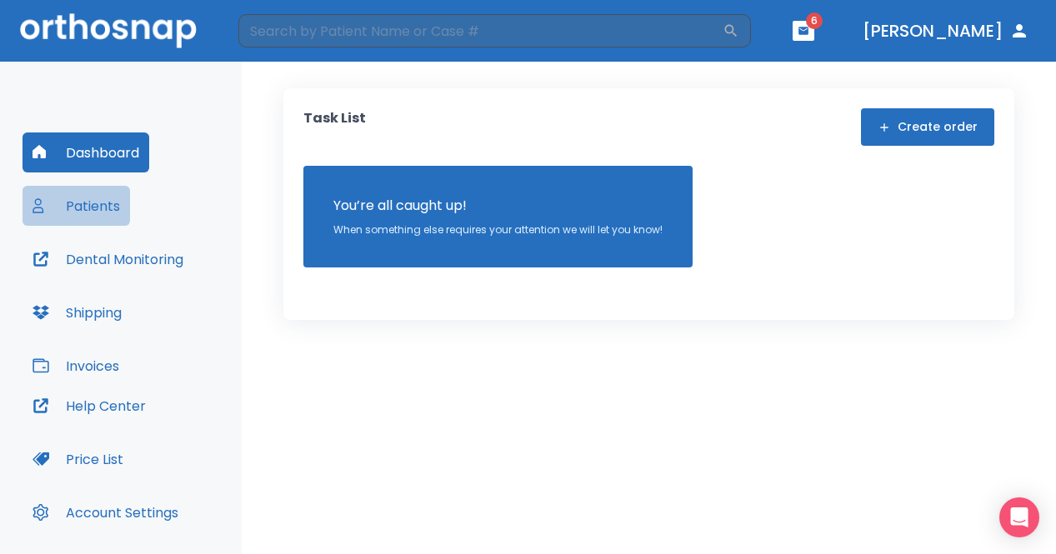
click at [106, 204] on button "Patients" at bounding box center [77, 206] width 108 height 40
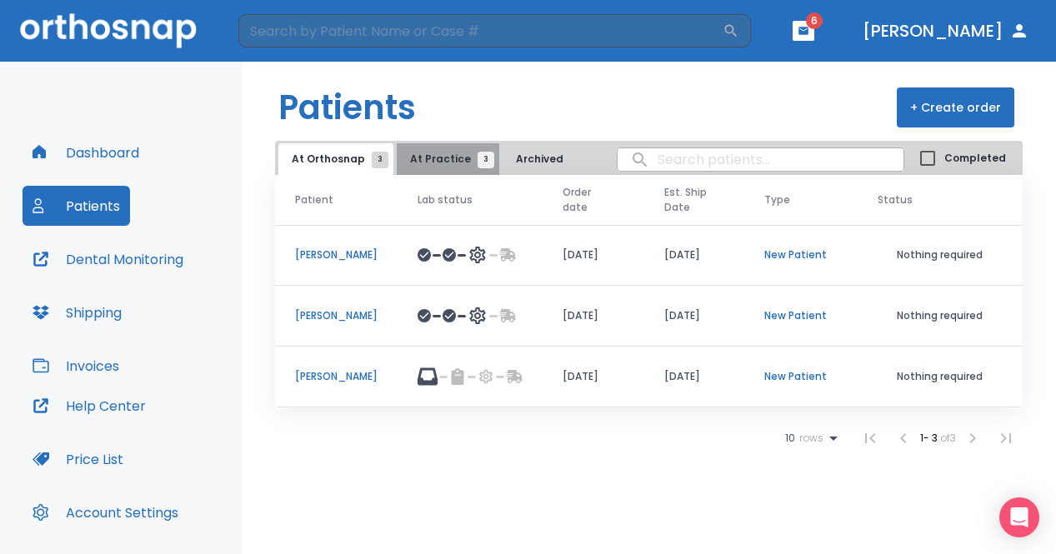
click at [463, 169] on button "At Practice 3" at bounding box center [448, 159] width 103 height 32
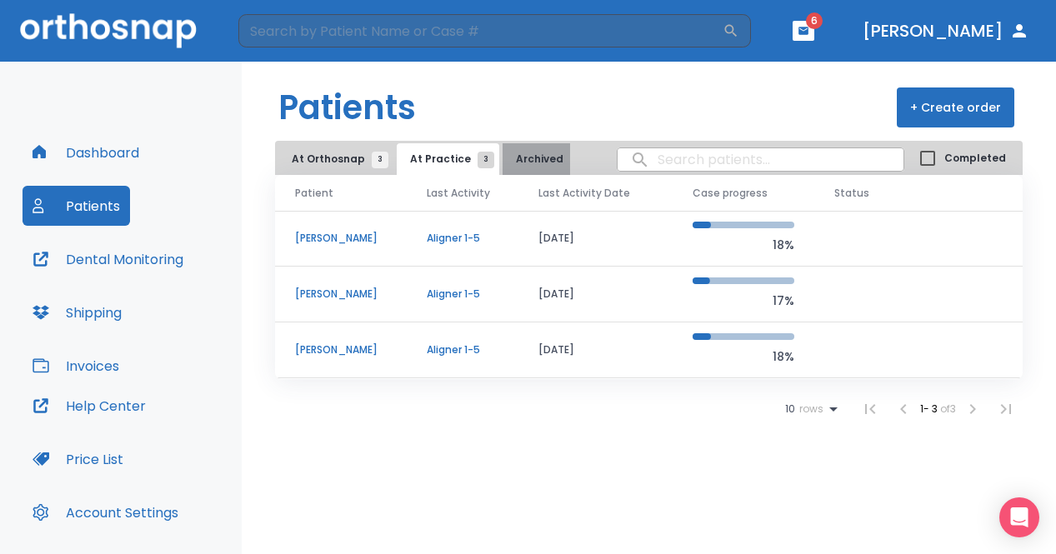
click at [549, 165] on span "Archived 2" at bounding box center [547, 159] width 63 height 15
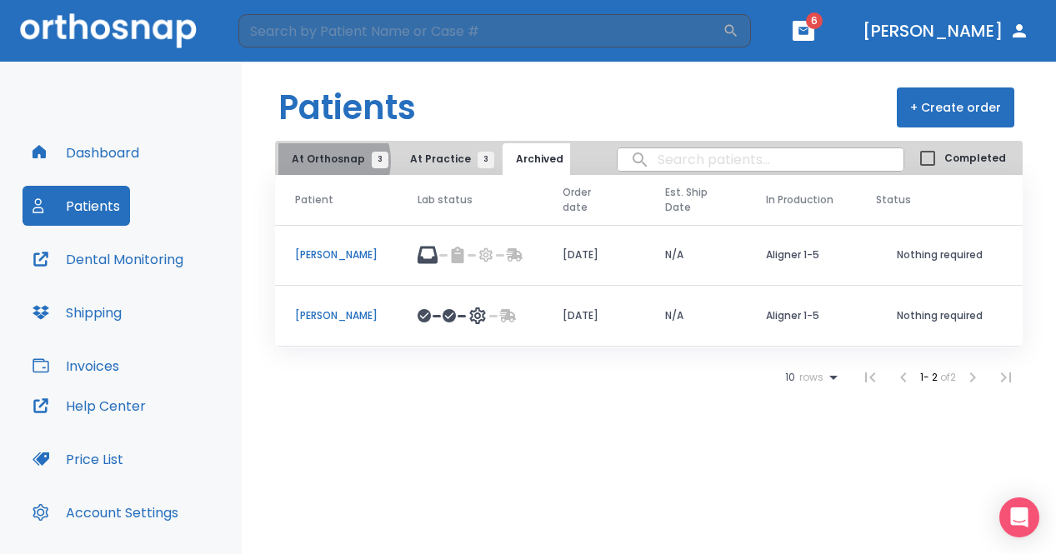
click at [326, 161] on span "At Orthosnap 3" at bounding box center [336, 159] width 88 height 15
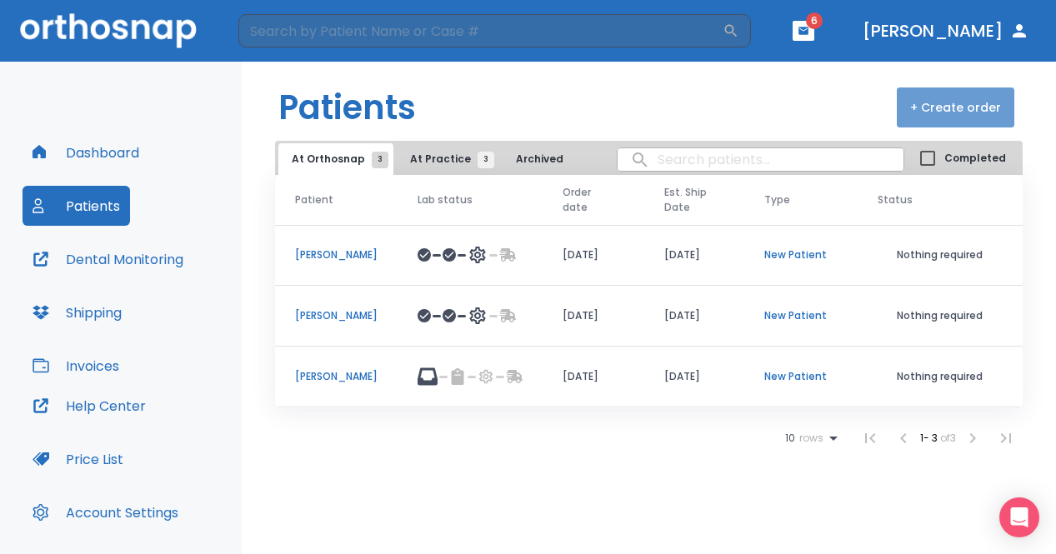
click at [976, 97] on button "+ Create order" at bounding box center [956, 108] width 118 height 40
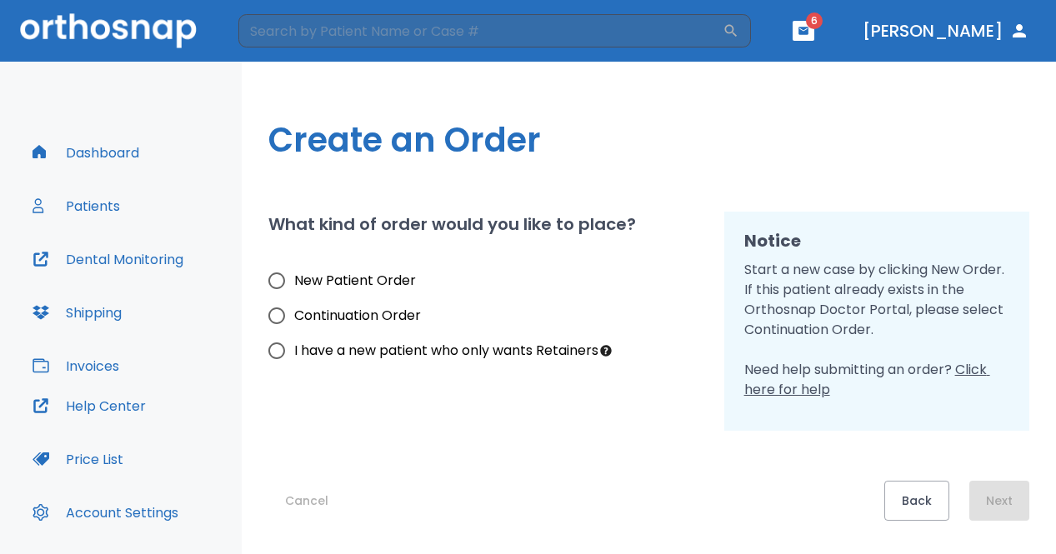
click at [371, 283] on span "New Patient Order" at bounding box center [355, 281] width 122 height 20
click at [294, 283] on input "New Patient Order" at bounding box center [276, 280] width 35 height 35
radio input "true"
click at [1012, 498] on button "Next" at bounding box center [999, 501] width 60 height 40
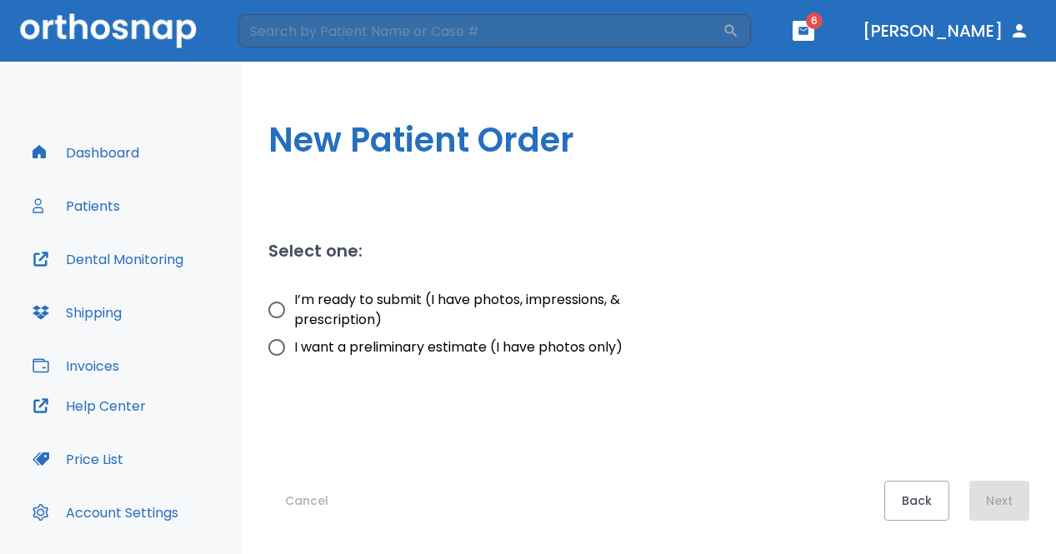
click at [424, 310] on span "I’m ready to submit (I have photos, impressions, & prescription)" at bounding box center [492, 310] width 397 height 40
click at [294, 310] on input "I’m ready to submit (I have photos, impressions, & prescription)" at bounding box center [276, 310] width 35 height 35
radio input "true"
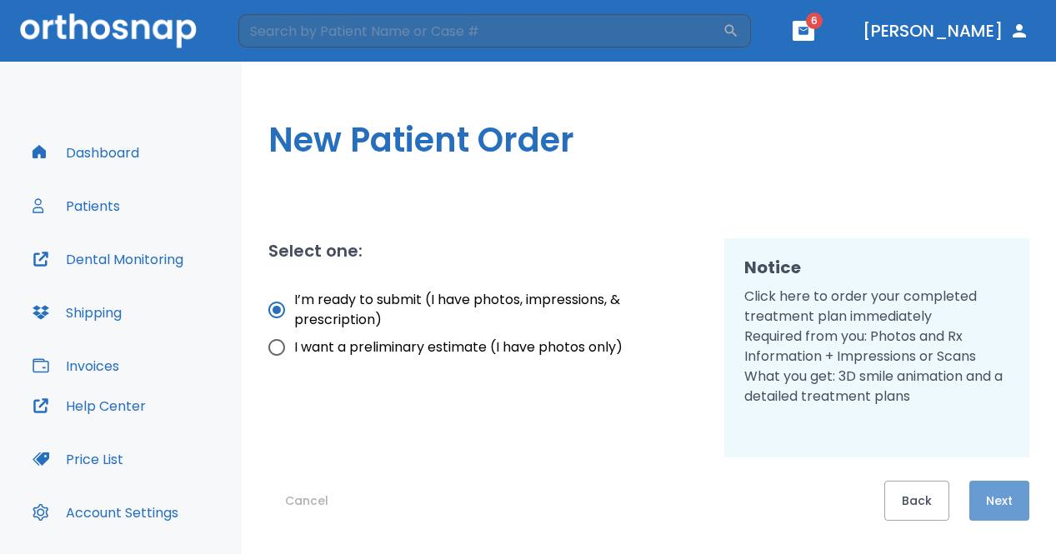
click at [988, 502] on button "Next" at bounding box center [999, 501] width 60 height 40
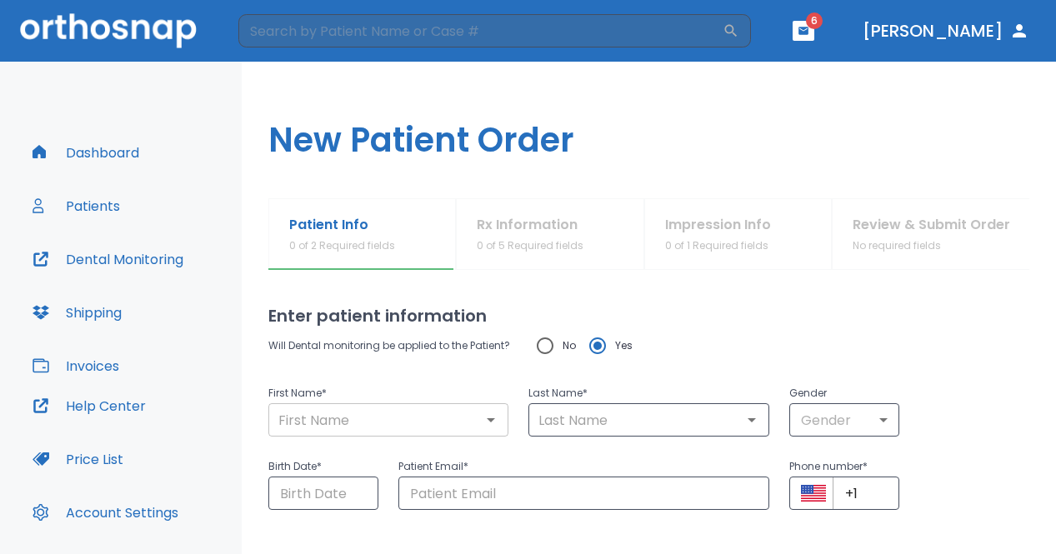
click at [462, 415] on input "text" at bounding box center [388, 419] width 230 height 23
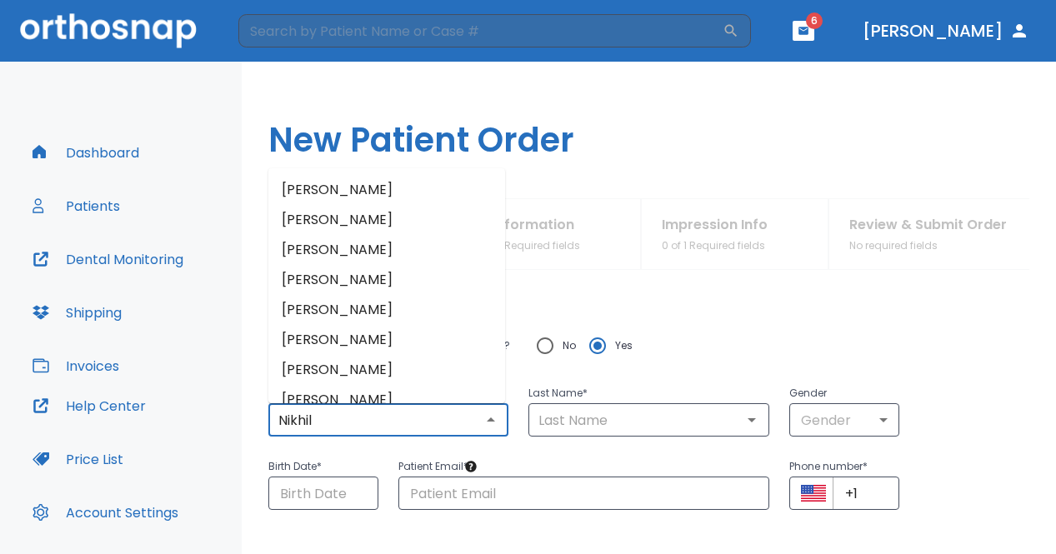
type input "Nikhil"
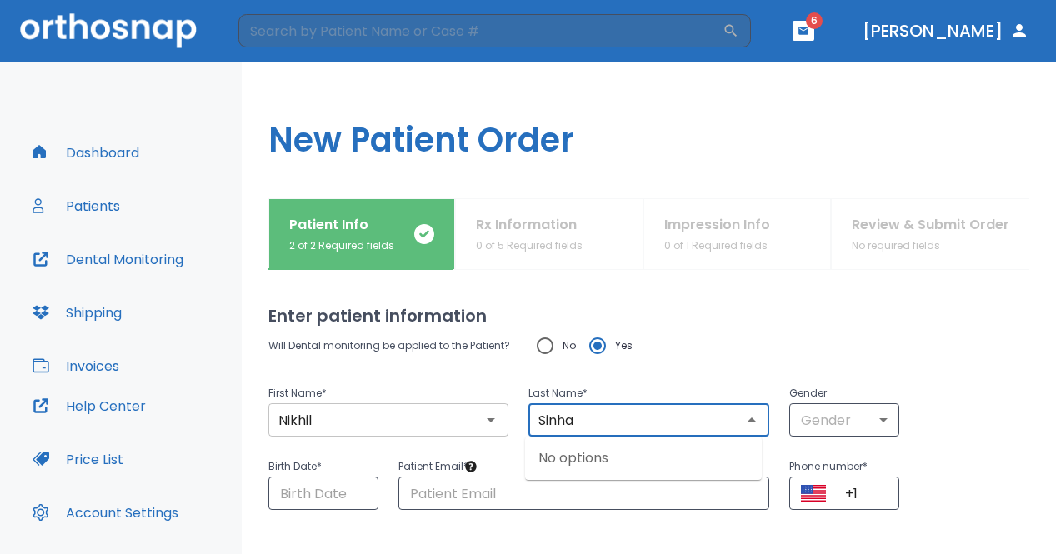
type input "Sinha"
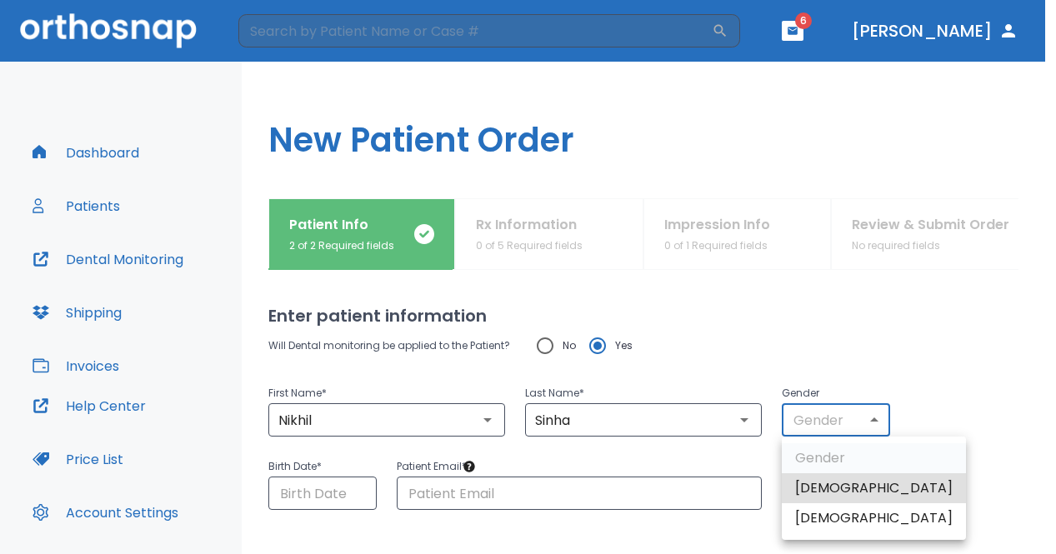
click at [805, 431] on body "​ 6 [PERSON_NAME] Dashboard Patients Dental Monitoring Shipping Invoices Help C…" at bounding box center [528, 277] width 1056 height 554
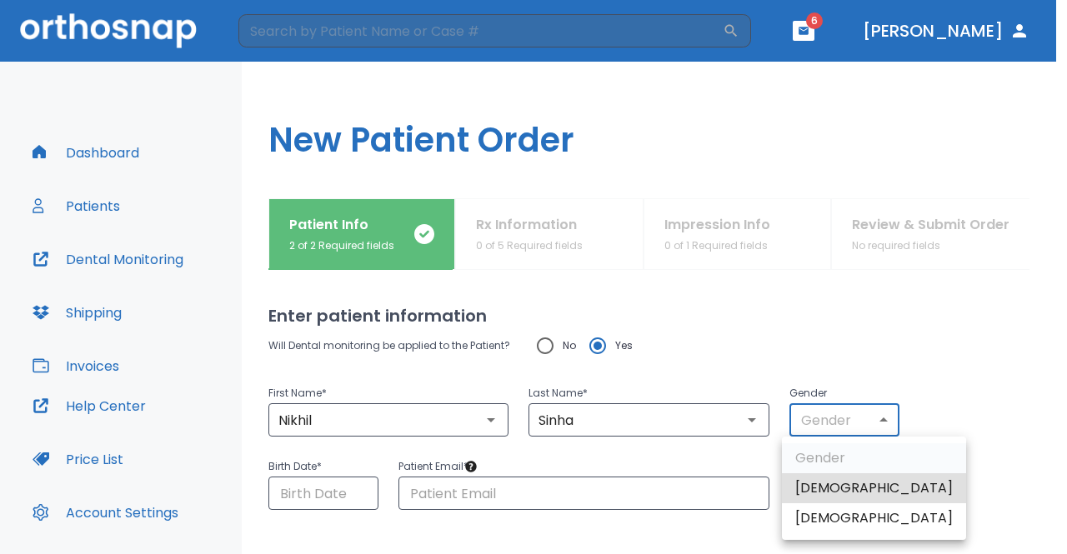
click at [796, 492] on li "[DEMOGRAPHIC_DATA]" at bounding box center [874, 488] width 184 height 30
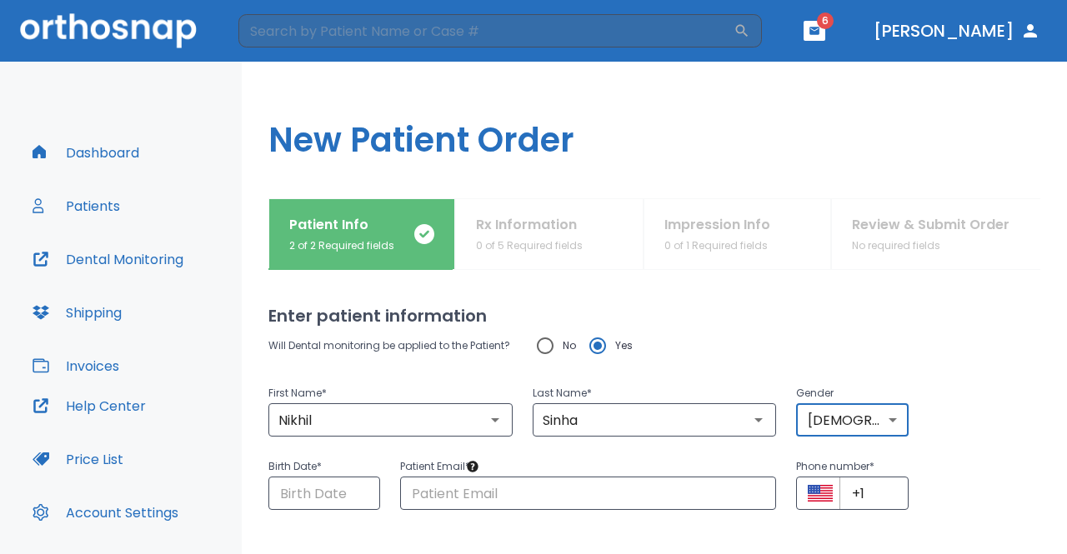
type input "1"
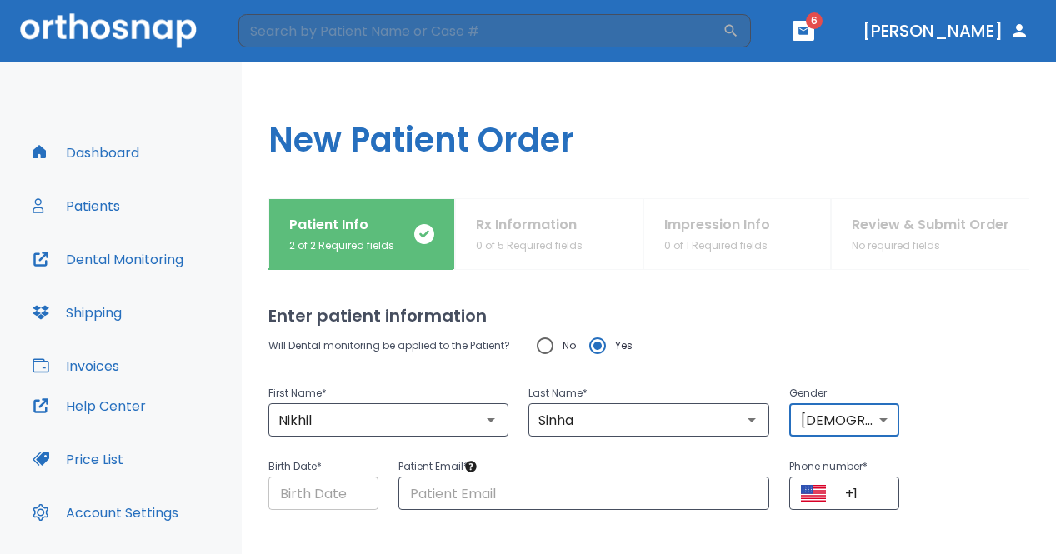
click at [325, 497] on input "Choose date" at bounding box center [323, 493] width 110 height 33
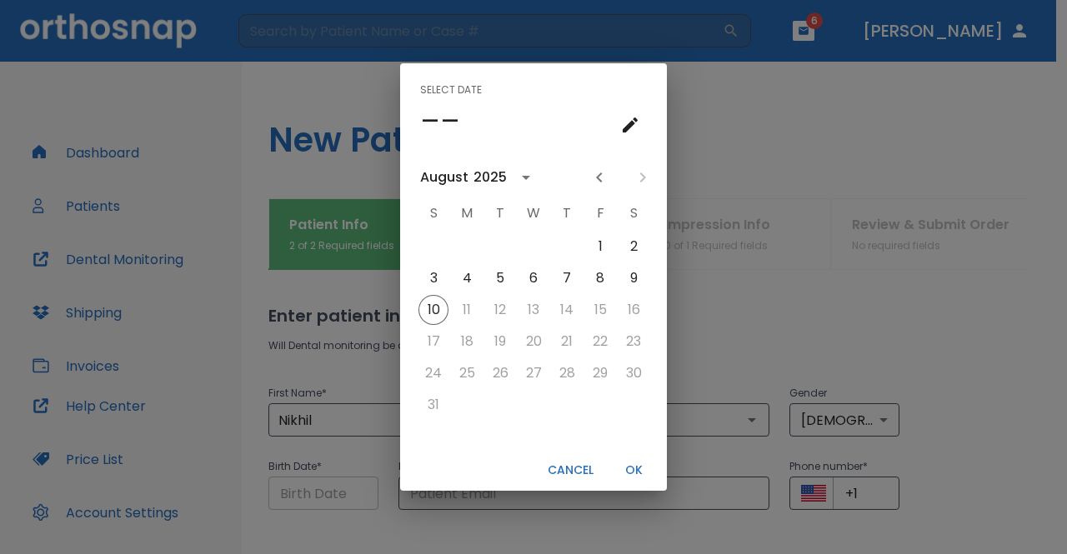
click at [325, 497] on div "Select date –– [DATE] S M T W T F S 1 2 3 4 5 6 7 8 9 10 11 12 13 14 15 16 17 1…" at bounding box center [533, 277] width 1067 height 554
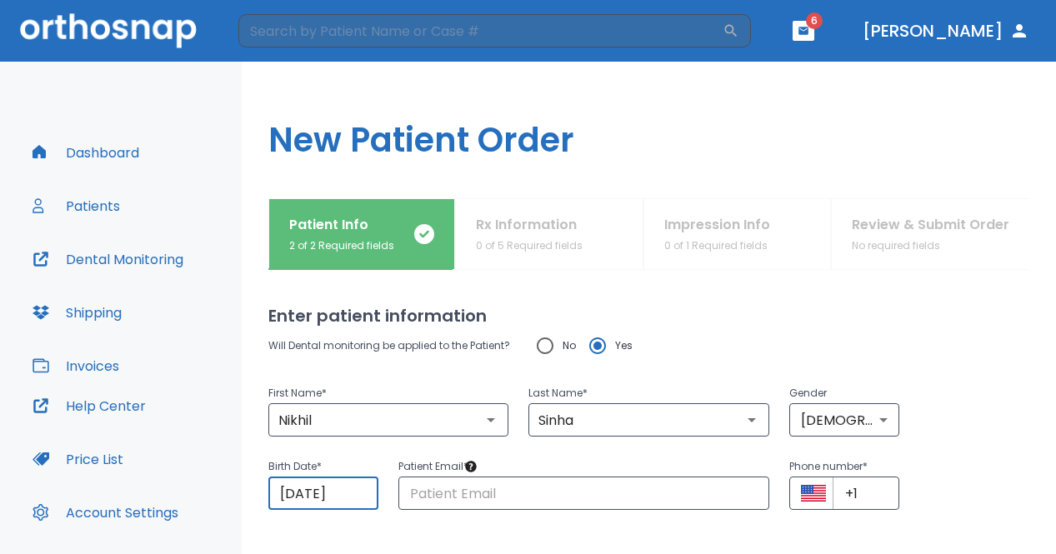
click at [357, 493] on input "[DATE]" at bounding box center [323, 493] width 110 height 33
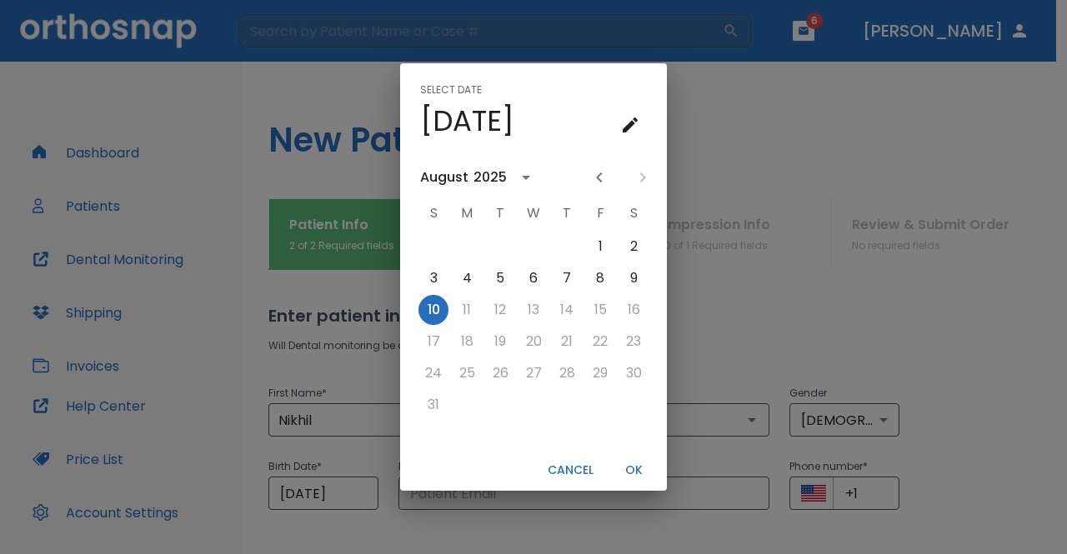
click at [520, 179] on icon "calendar view is open, switch to year view" at bounding box center [526, 178] width 20 height 20
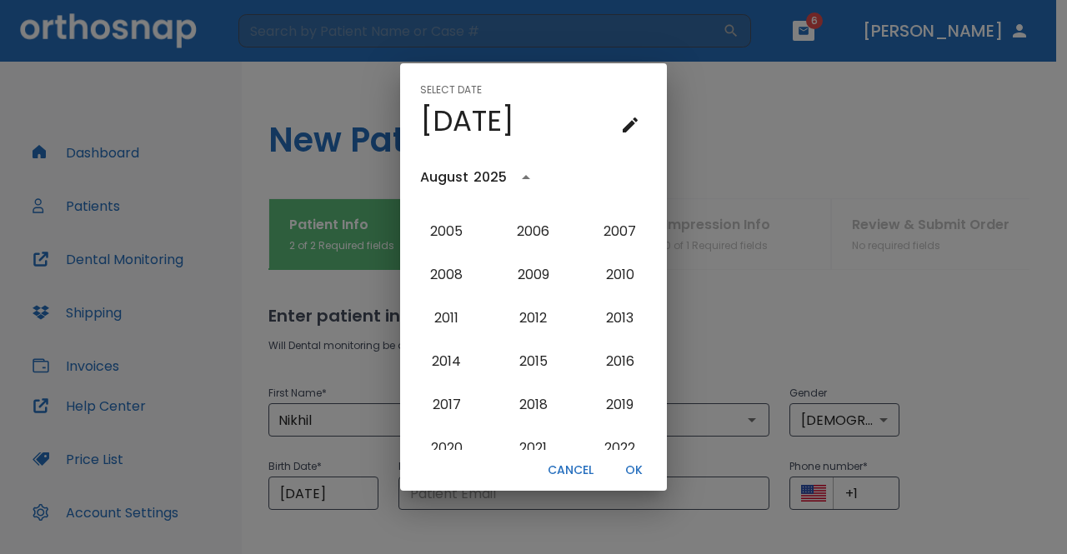
scroll to position [1503, 0]
click at [446, 281] on button "2008" at bounding box center [447, 276] width 60 height 30
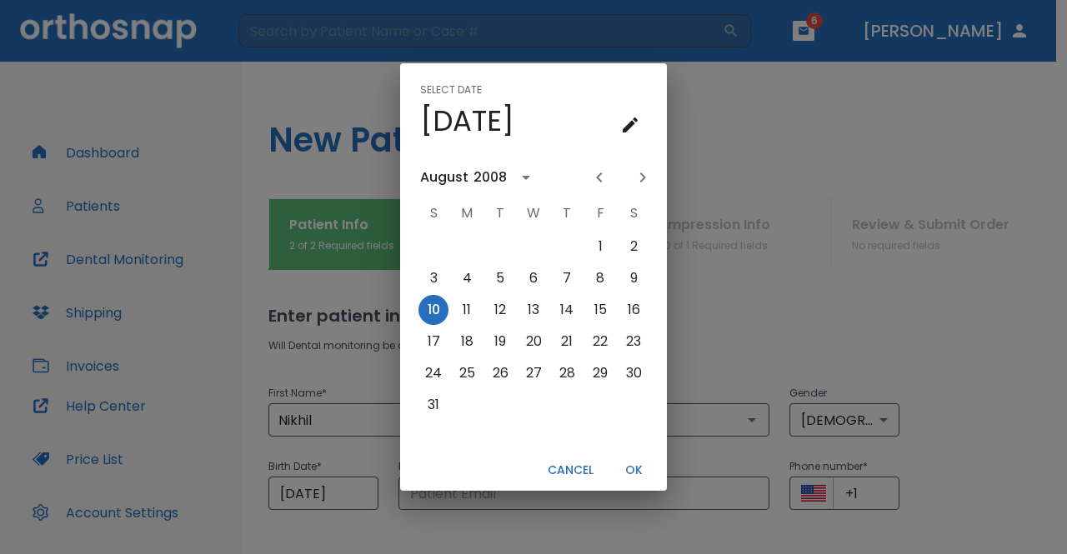
scroll to position [0, 0]
click at [523, 177] on icon "calendar view is open, switch to year view" at bounding box center [526, 178] width 8 height 4
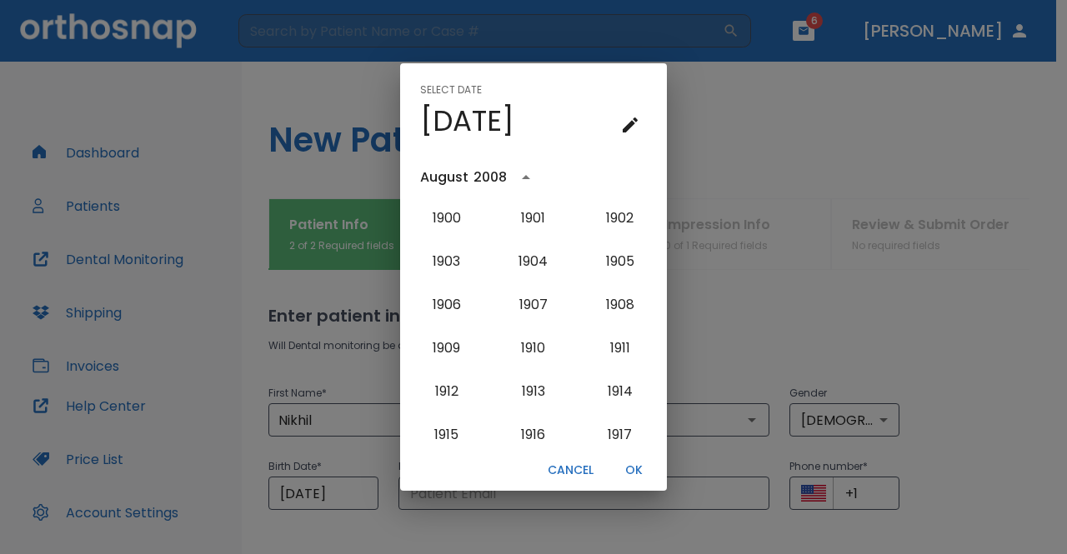
scroll to position [1455, 0]
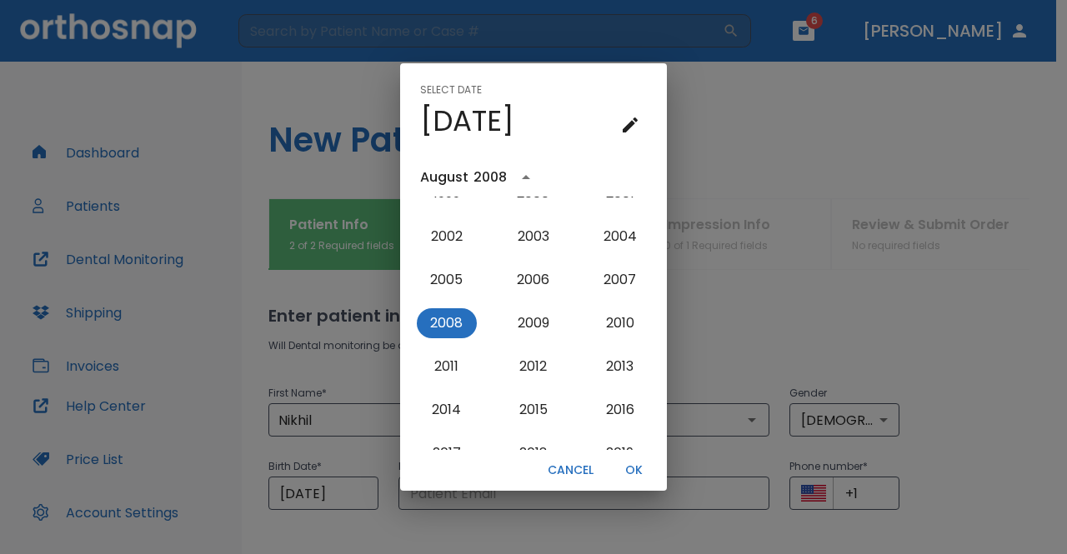
click at [453, 178] on div "August" at bounding box center [444, 178] width 48 height 20
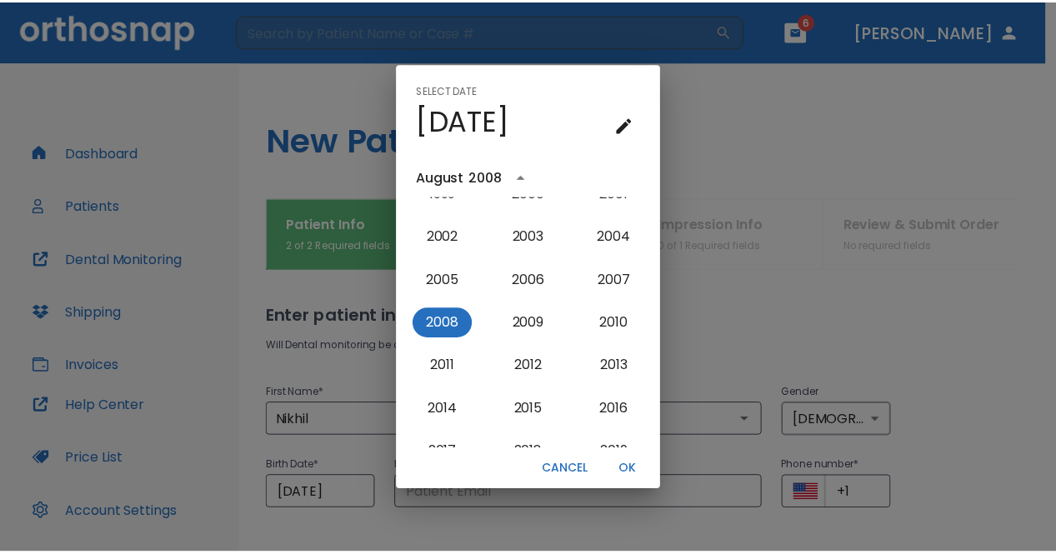
scroll to position [0, 0]
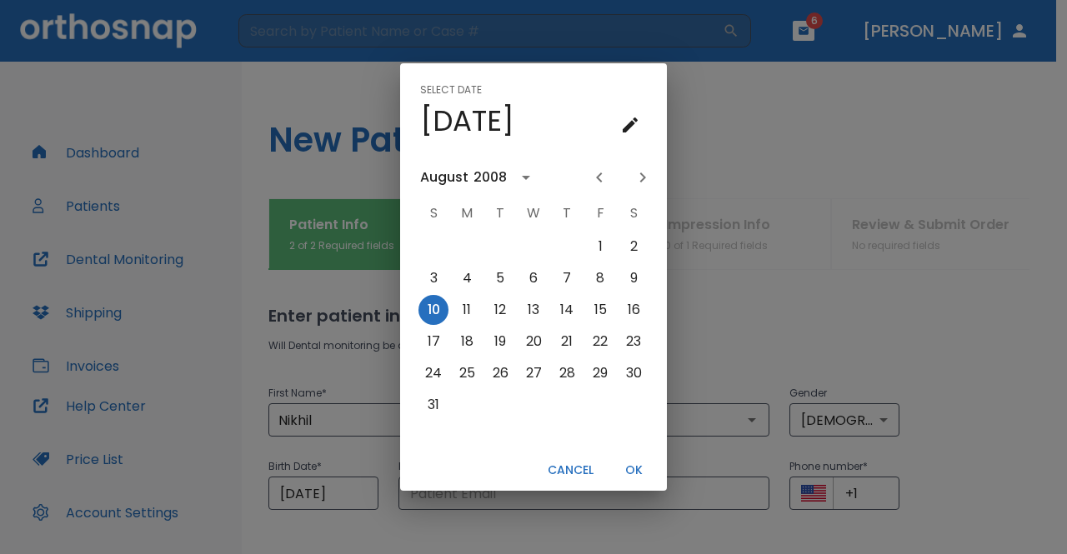
click at [601, 178] on icon "Previous month" at bounding box center [599, 178] width 20 height 20
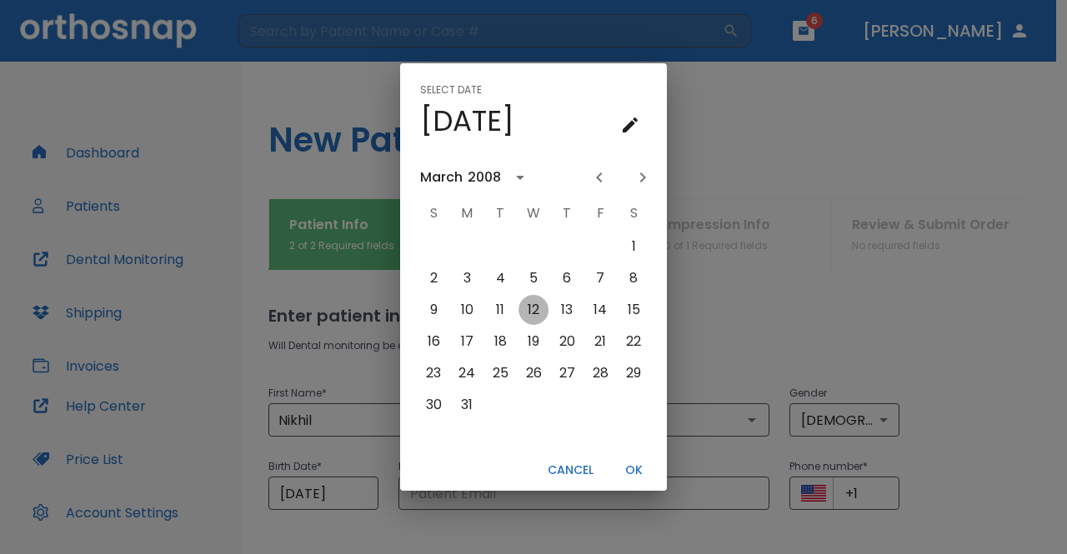
click at [533, 308] on button "12" at bounding box center [533, 310] width 30 height 30
click at [723, 137] on div "Select date Wed, Mar [DATE] S M T W T F S 1 2 3 4 5 6 7 8 9 10 11 12 13 14 15 1…" at bounding box center [533, 277] width 1067 height 554
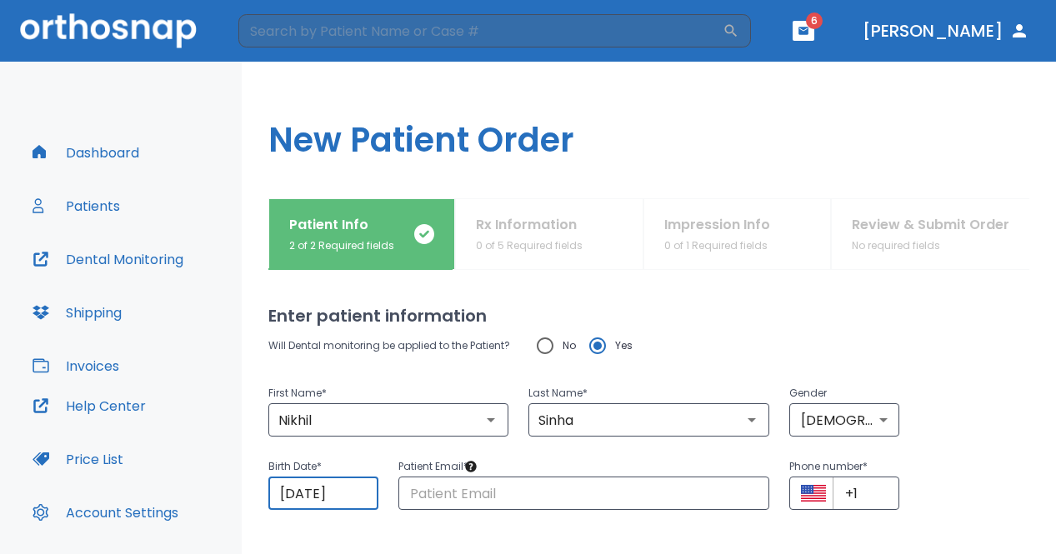
click at [296, 494] on input "[DATE]" at bounding box center [323, 493] width 110 height 33
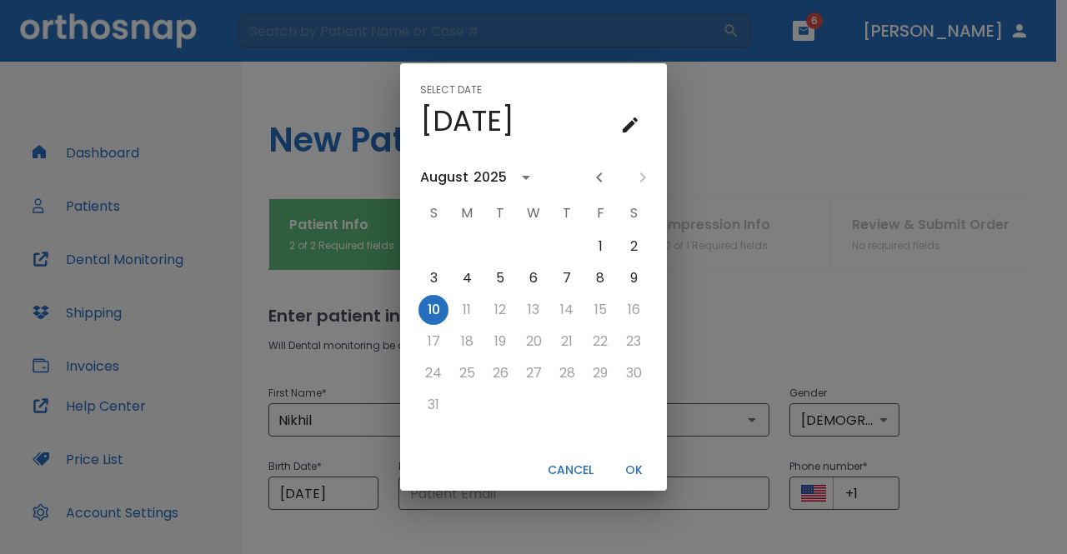
click at [633, 123] on icon "calendar view is open, go to text input view" at bounding box center [630, 125] width 15 height 15
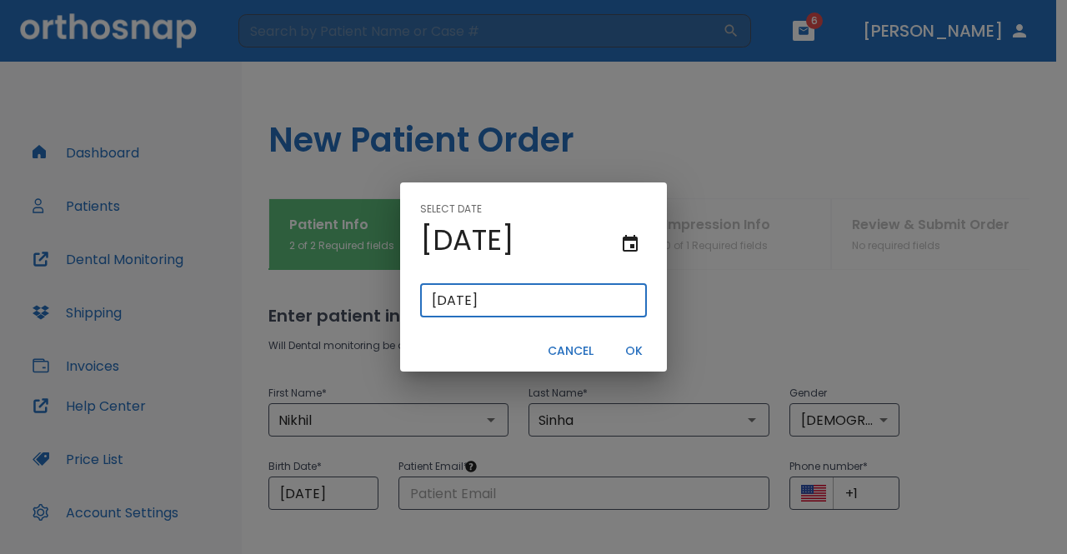
click at [438, 305] on input "[DATE]" at bounding box center [533, 300] width 227 height 33
type input "[DATE]"
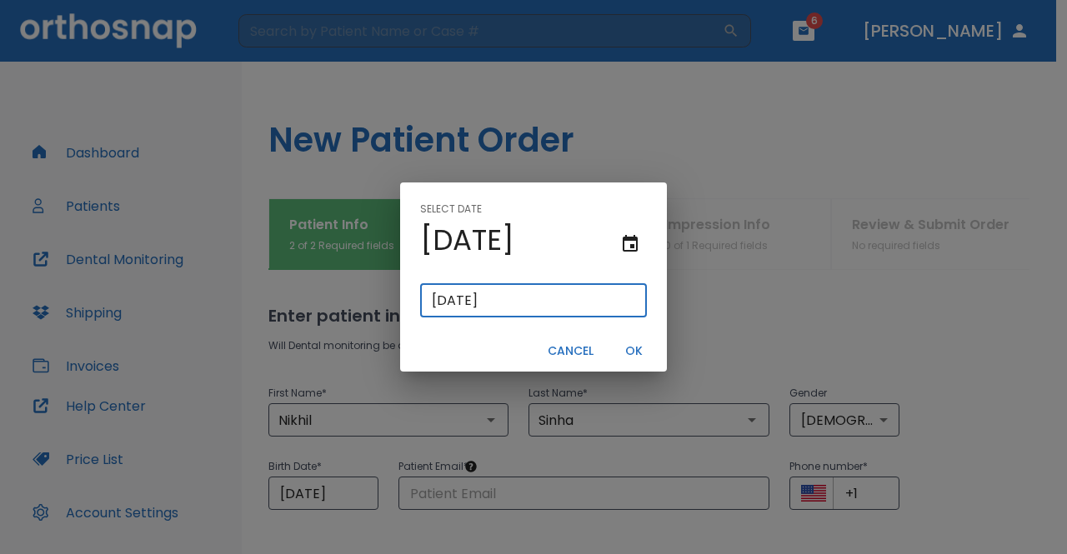
type input "03/12/0200"
type input "03/12/200"
type input "[DATE]"
click at [624, 353] on button "OK" at bounding box center [633, 352] width 53 height 28
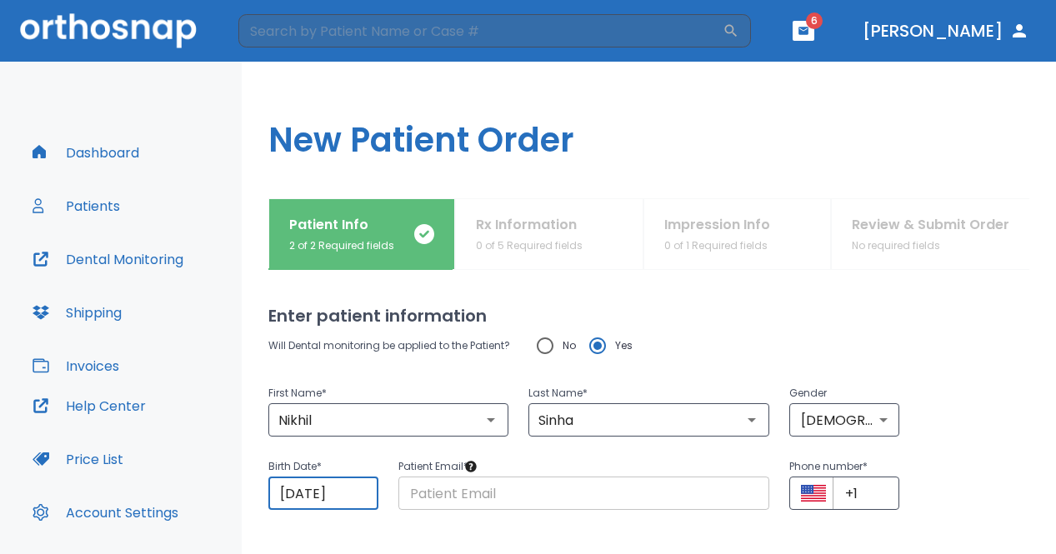
click at [523, 488] on input "text" at bounding box center [583, 493] width 371 height 33
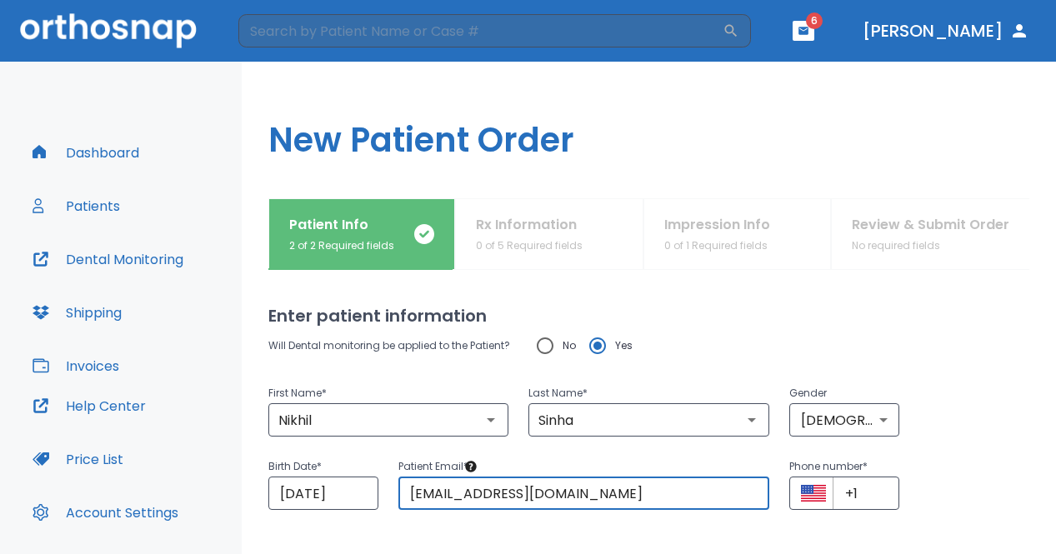
type input "[EMAIL_ADDRESS][DOMAIN_NAME]"
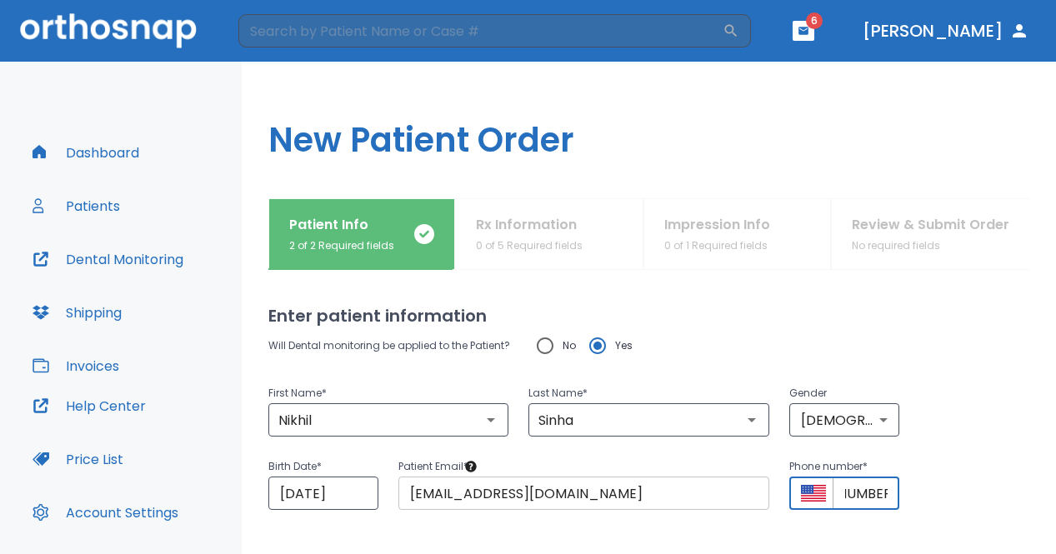
scroll to position [0, 77]
type input "[PHONE_NUMBER]"
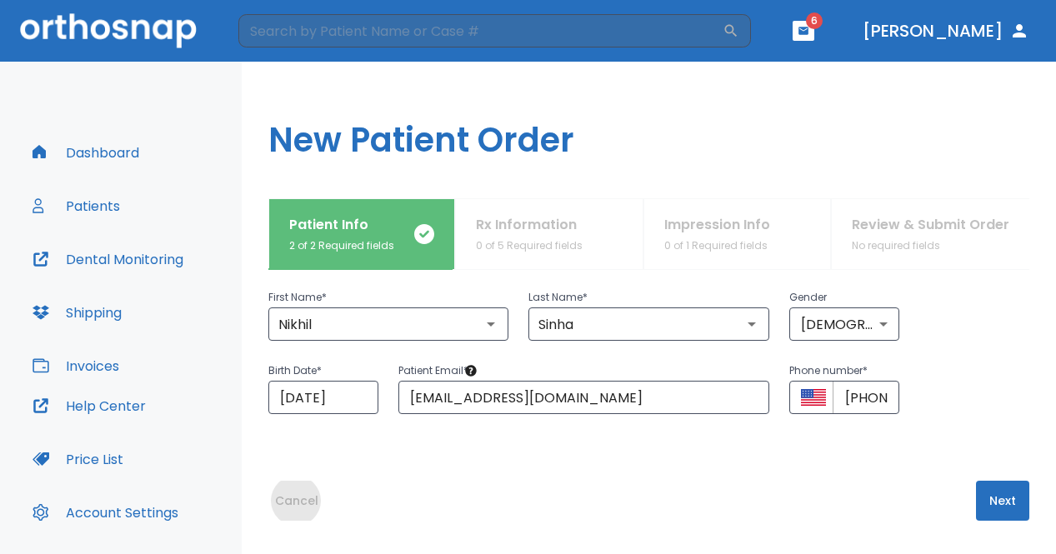
click at [990, 506] on button "Next" at bounding box center [1002, 501] width 53 height 40
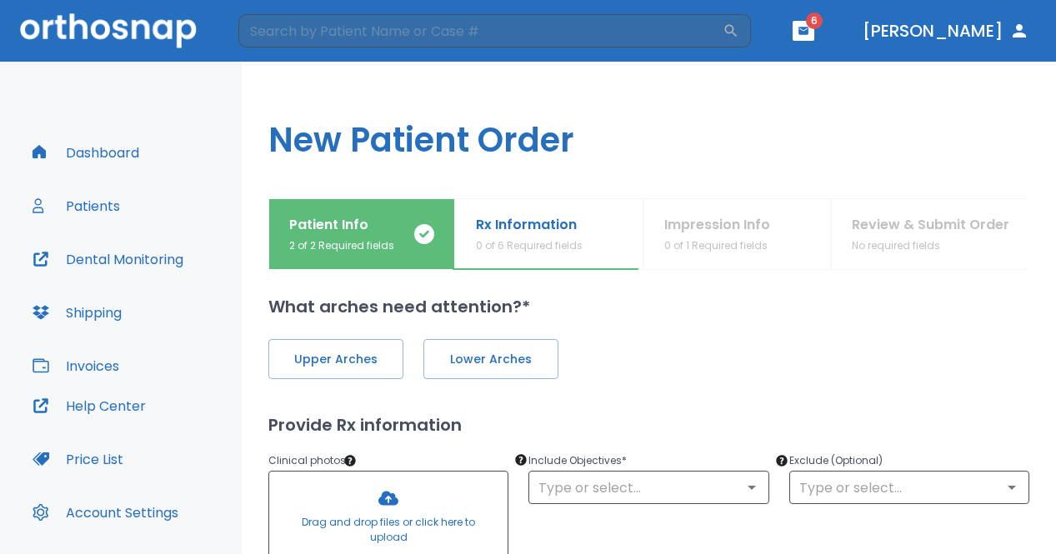
scroll to position [0, 0]
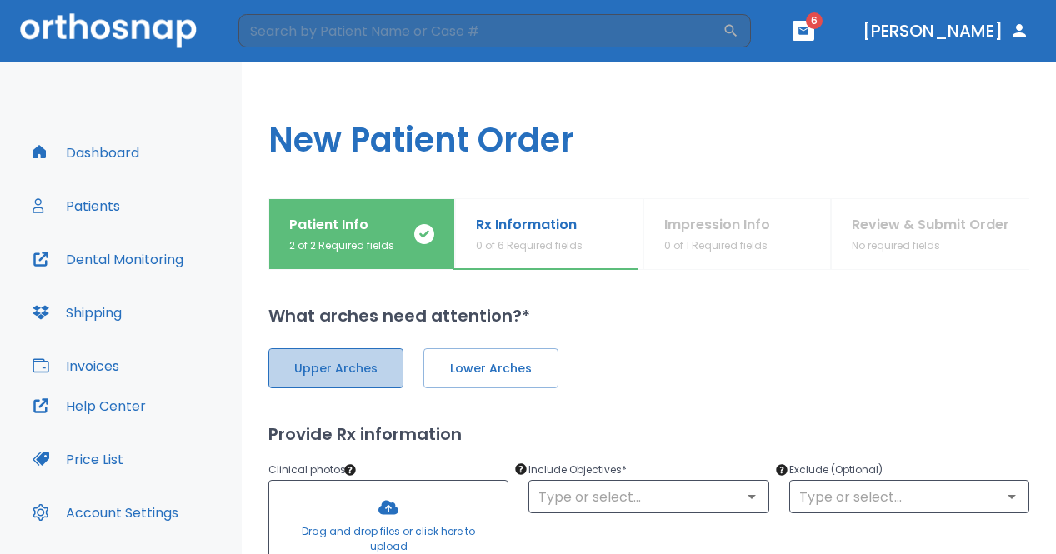
click at [357, 369] on span "Upper Arches" at bounding box center [336, 369] width 100 height 18
click at [511, 363] on span "Lower Arches" at bounding box center [489, 369] width 100 height 18
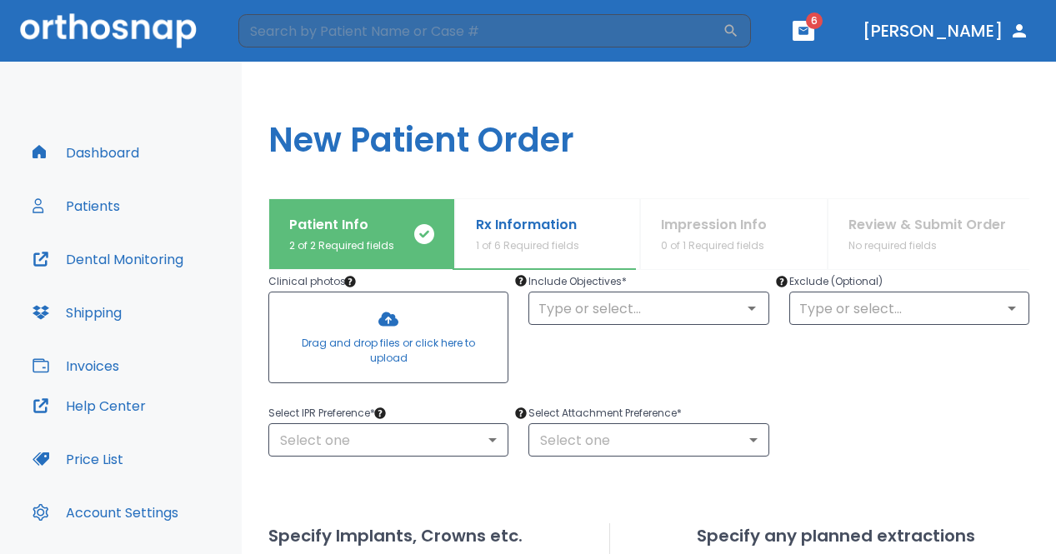
scroll to position [189, 0]
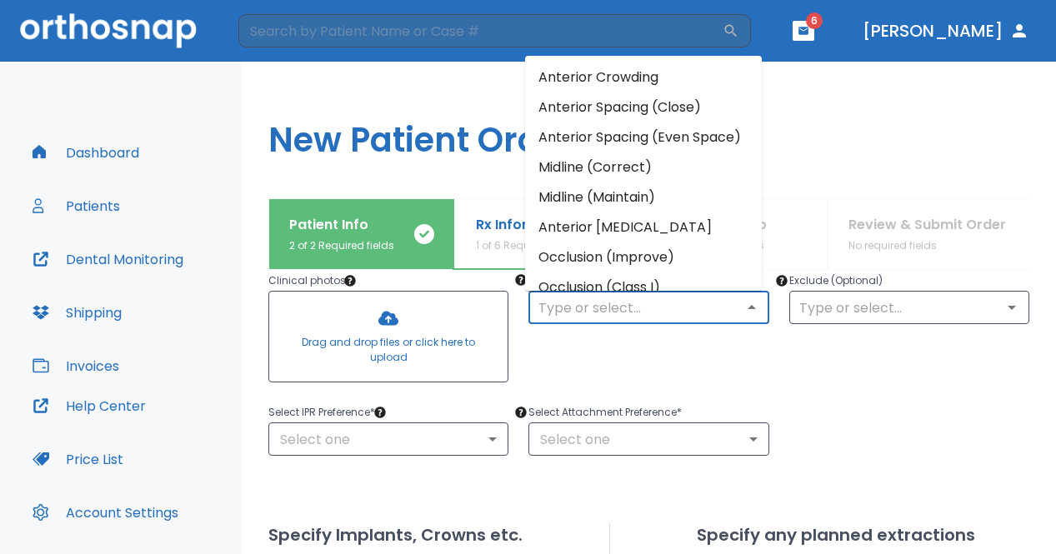
click at [673, 308] on input "text" at bounding box center [648, 307] width 230 height 23
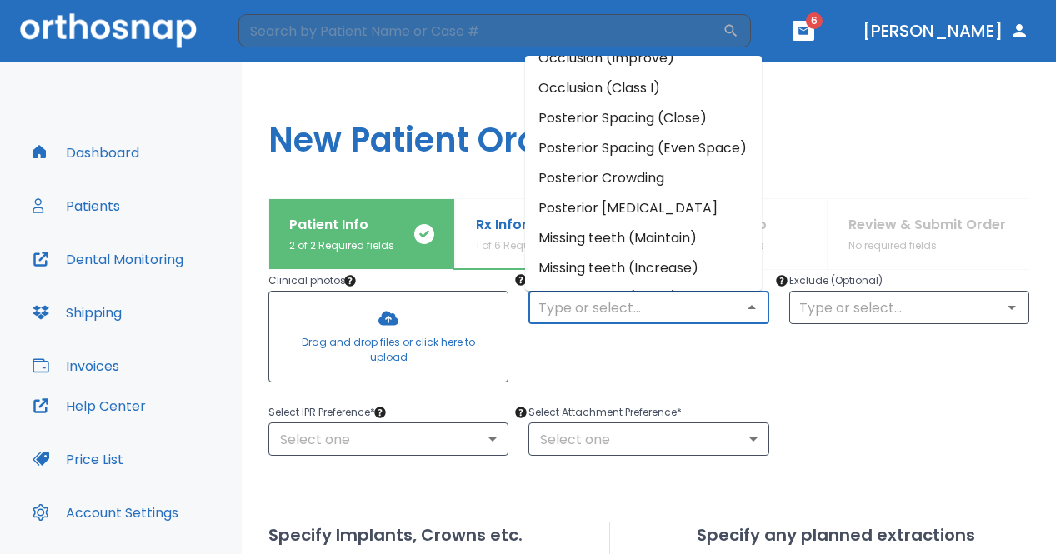
scroll to position [200, 0]
click at [680, 223] on li "Posterior [MEDICAL_DATA]" at bounding box center [643, 208] width 237 height 30
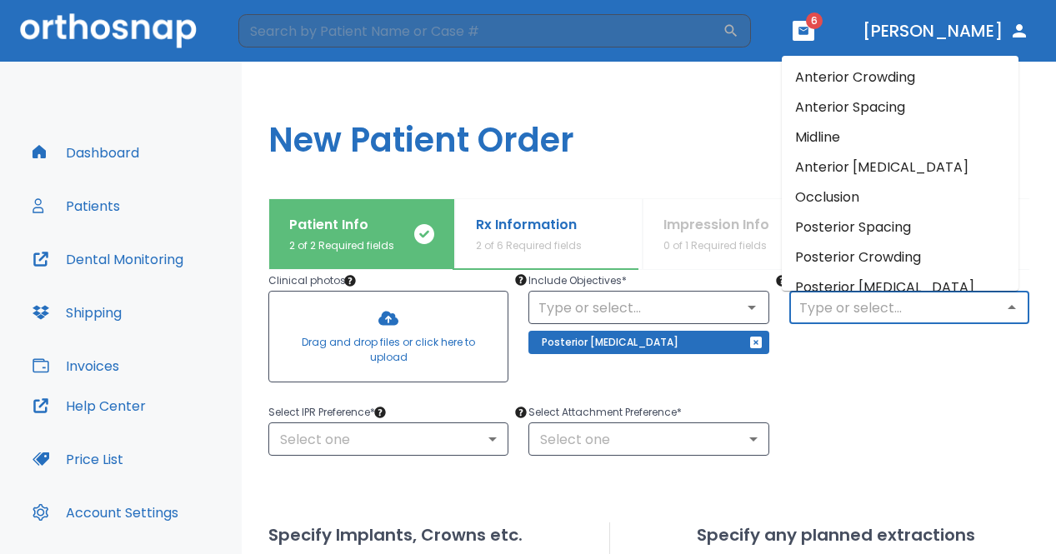
click at [835, 317] on input "text" at bounding box center [909, 307] width 230 height 23
click at [831, 388] on div "Exclude (Optional) ​" at bounding box center [899, 320] width 260 height 138
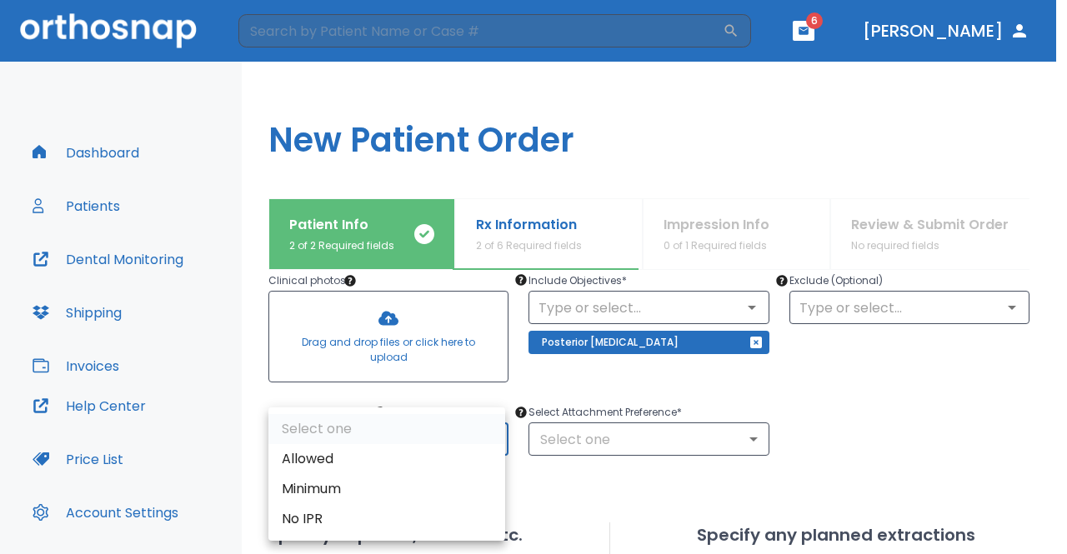
click at [359, 437] on body "​ 6 [PERSON_NAME] Dashboard Patients Dental Monitoring Shipping Invoices Help C…" at bounding box center [533, 277] width 1067 height 554
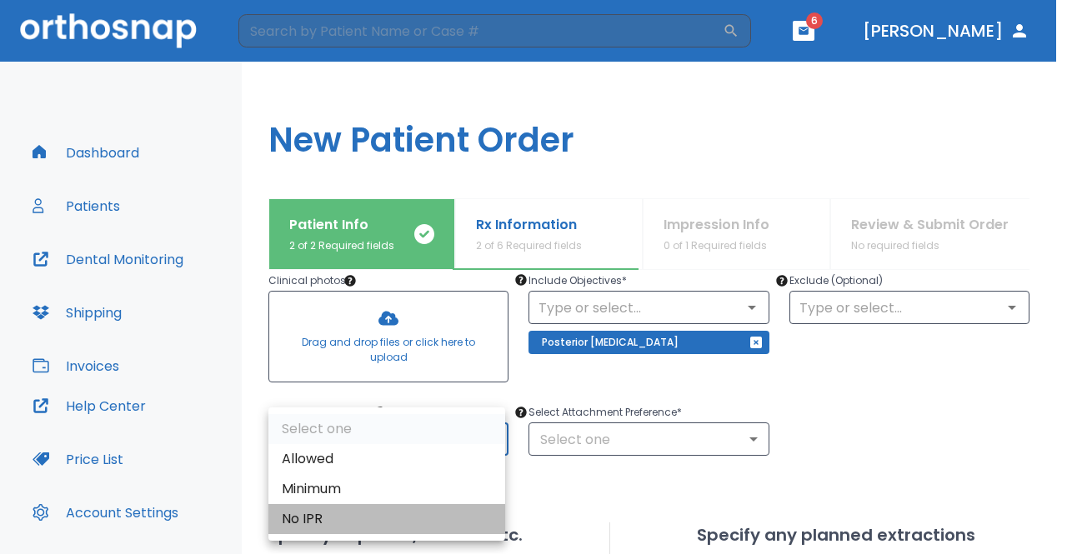
click at [313, 528] on li "No IPR" at bounding box center [386, 519] width 237 height 30
type input "0"
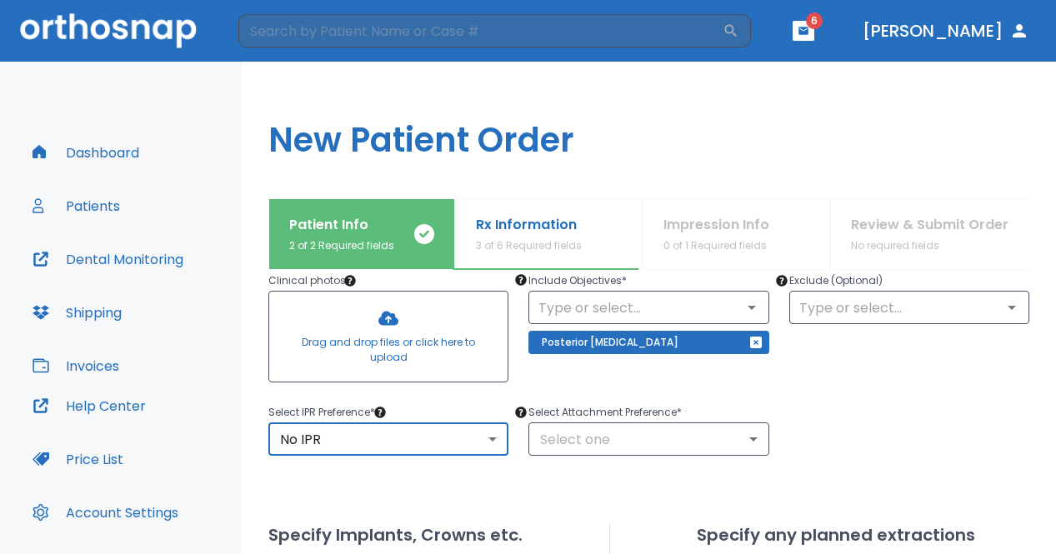
scroll to position [306, 0]
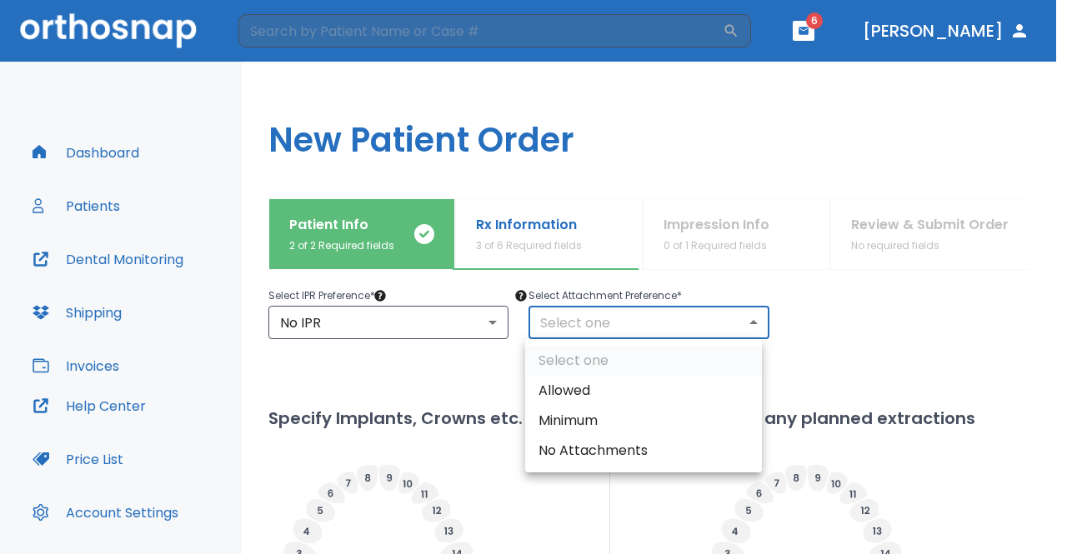
click at [638, 330] on body "​ 6 [PERSON_NAME] Dashboard Patients Dental Monitoring Shipping Invoices Help C…" at bounding box center [533, 277] width 1067 height 554
click at [593, 390] on li "Allowed" at bounding box center [643, 391] width 237 height 30
type input "1"
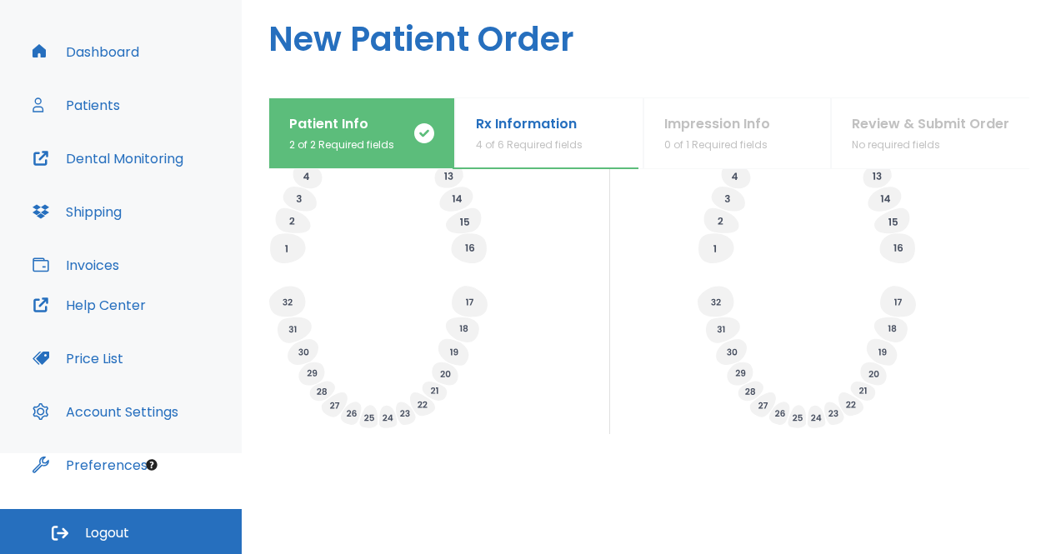
scroll to position [681, 0]
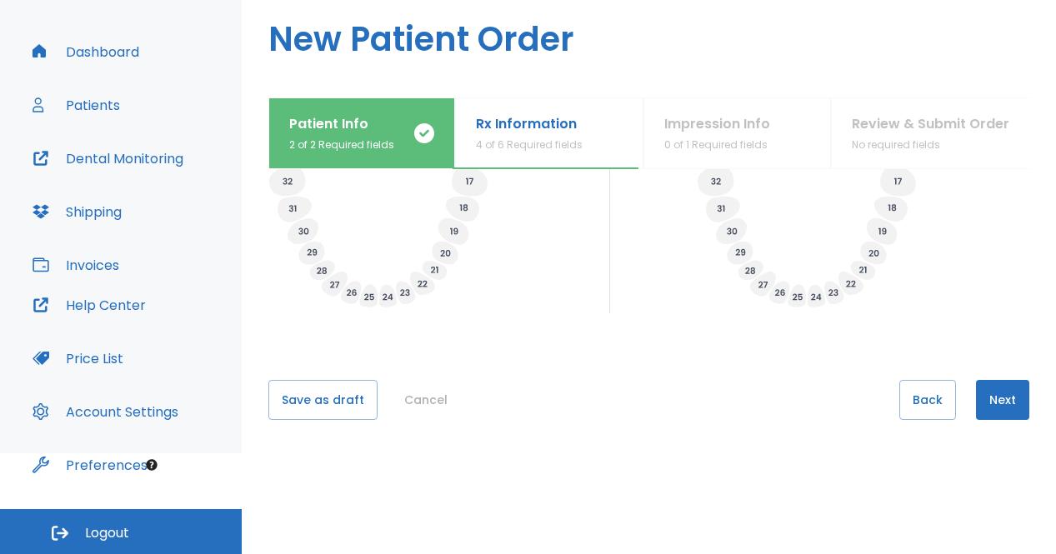
click at [997, 398] on button "Next" at bounding box center [1002, 400] width 53 height 40
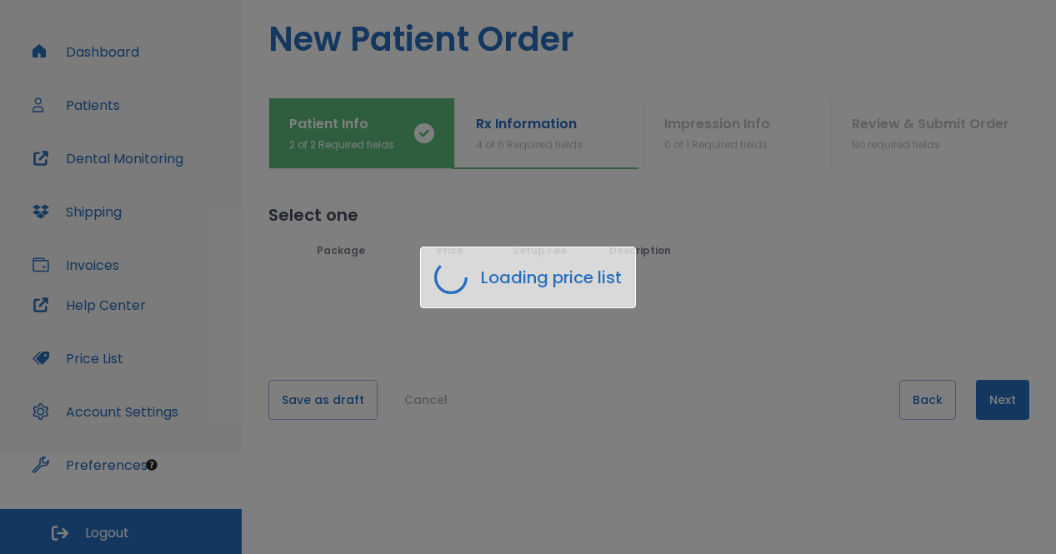
scroll to position [0, 0]
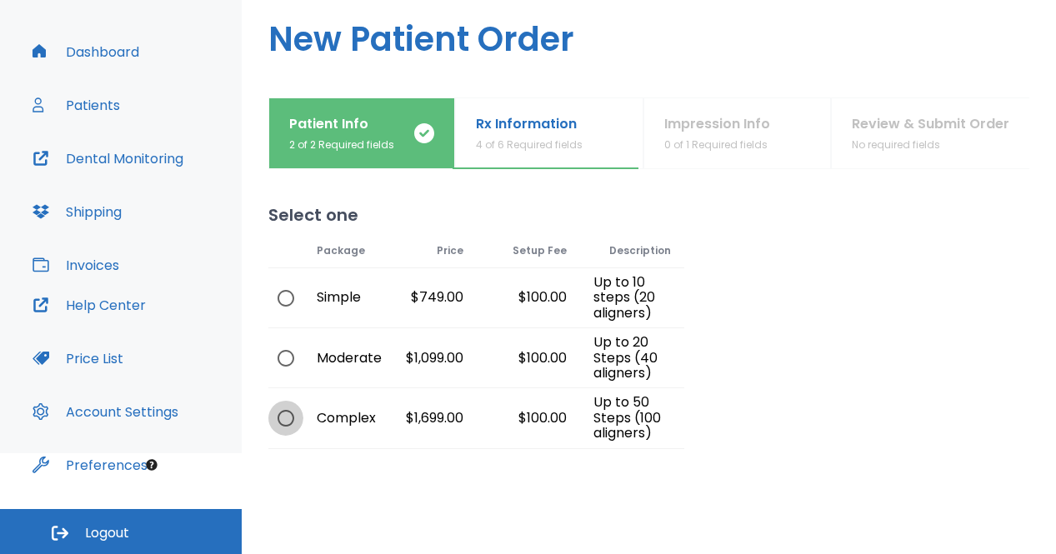
click at [280, 419] on input "radio" at bounding box center [285, 418] width 35 height 35
radio input "true"
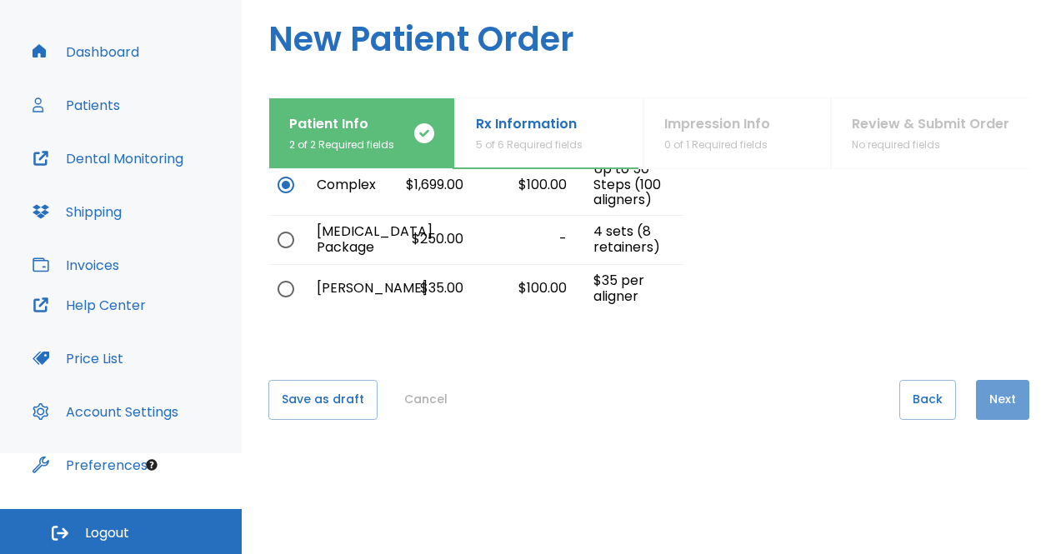
click at [992, 389] on button "Next" at bounding box center [1002, 400] width 53 height 40
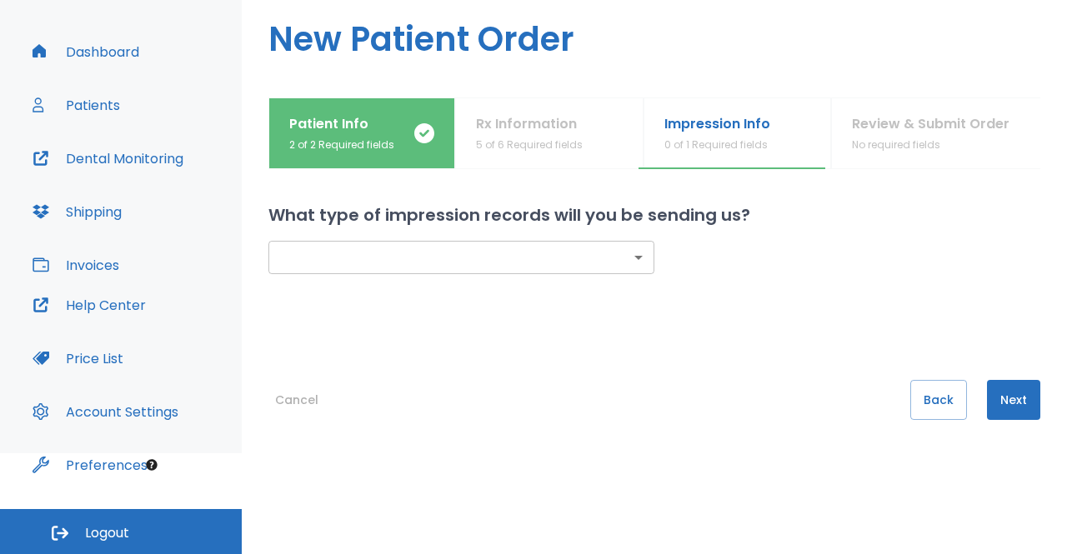
click at [616, 264] on body "​ 6 [PERSON_NAME] Dashboard Patients Dental Monitoring Shipping Invoices Help C…" at bounding box center [533, 176] width 1067 height 554
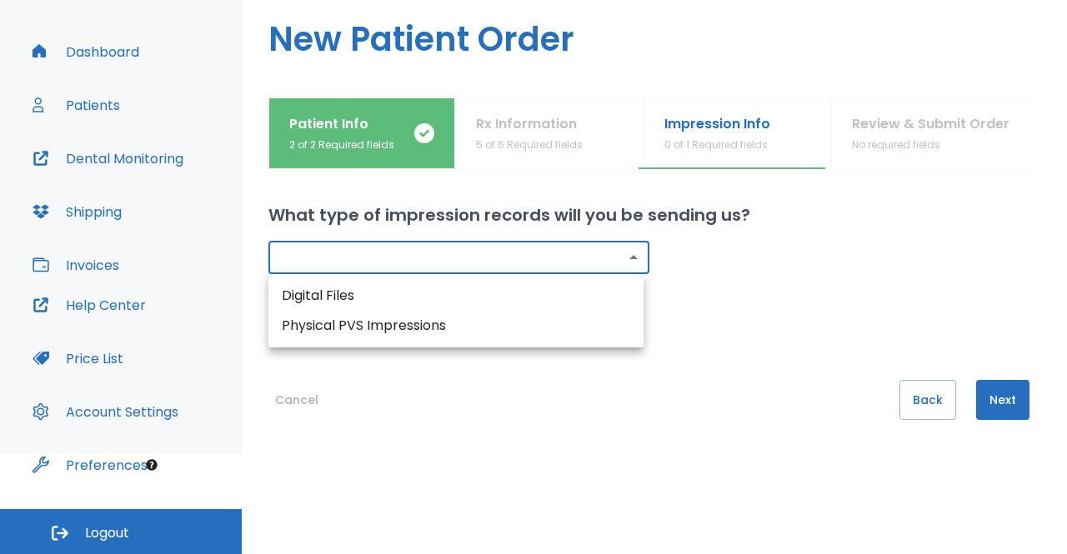
click at [493, 294] on li "Digital Files" at bounding box center [455, 296] width 375 height 30
type input "digital"
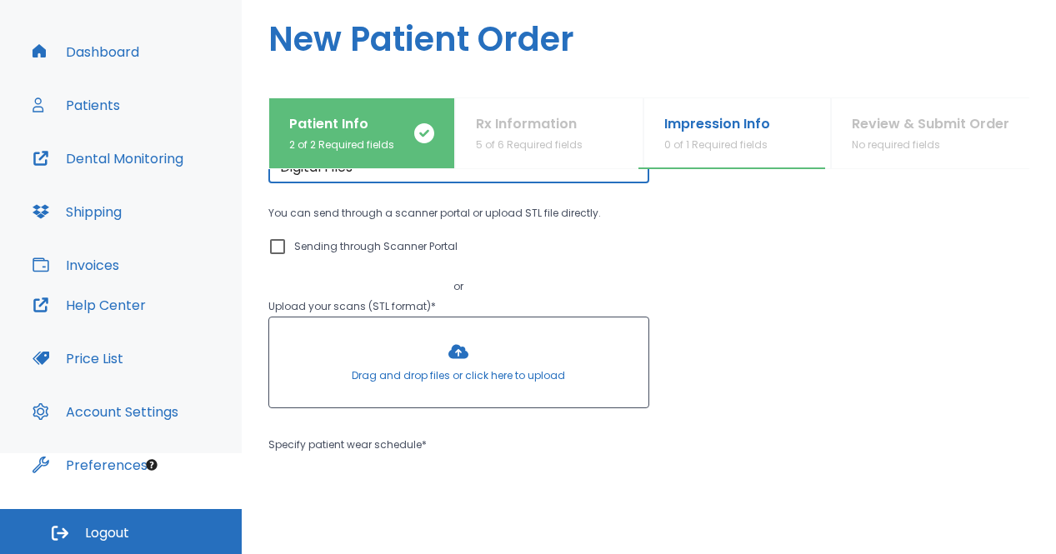
scroll to position [92, 0]
click at [279, 246] on input "Sending through Scanner Portal" at bounding box center [278, 246] width 20 height 20
checkbox input "true"
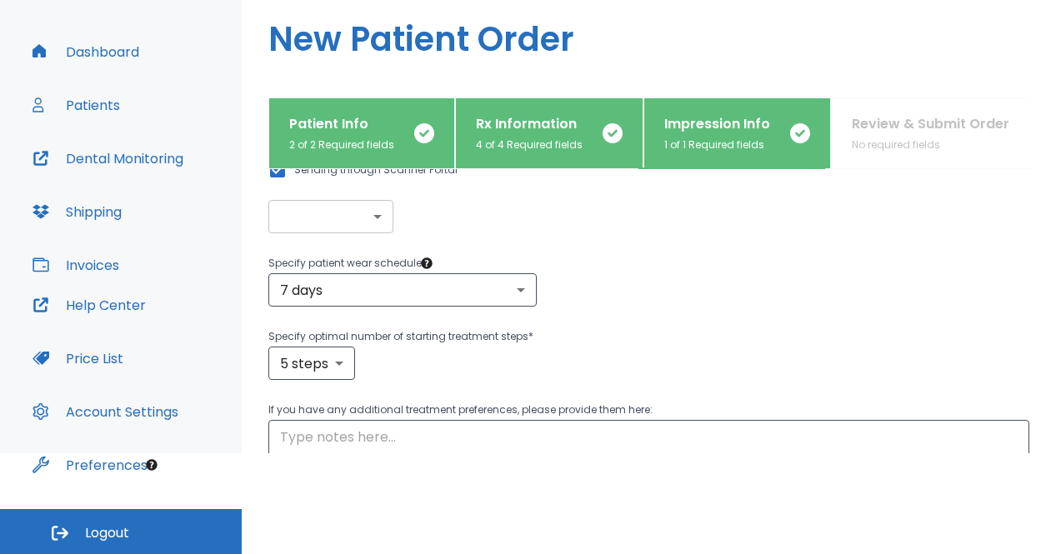
scroll to position [168, 0]
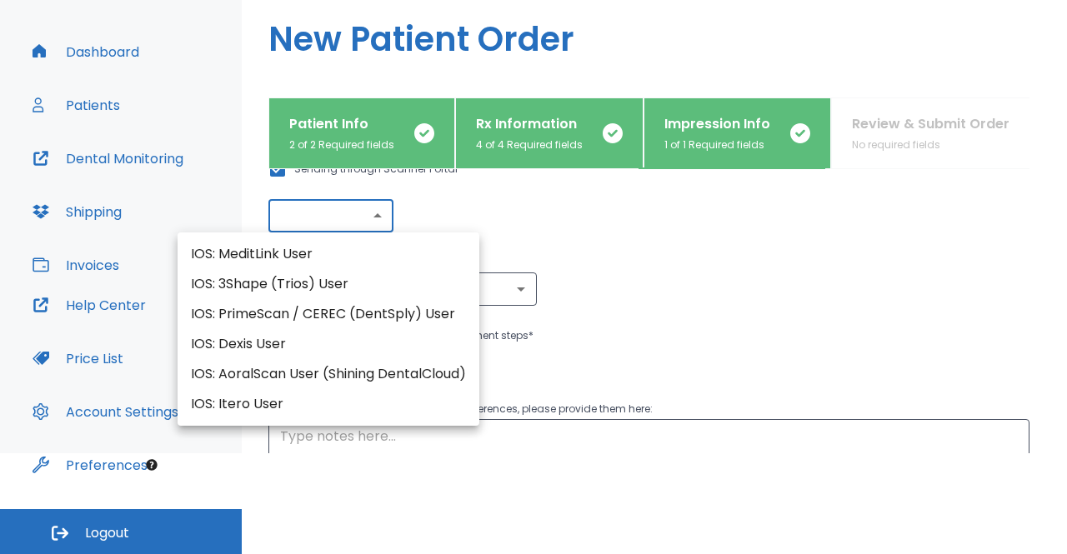
click at [380, 218] on body "​ 6 [PERSON_NAME] Dashboard Patients Dental Monitoring Shipping Invoices Help C…" at bounding box center [533, 176] width 1067 height 554
click at [283, 413] on li "IOS: Itero User" at bounding box center [329, 404] width 302 height 30
type input "IOS: Itero User"
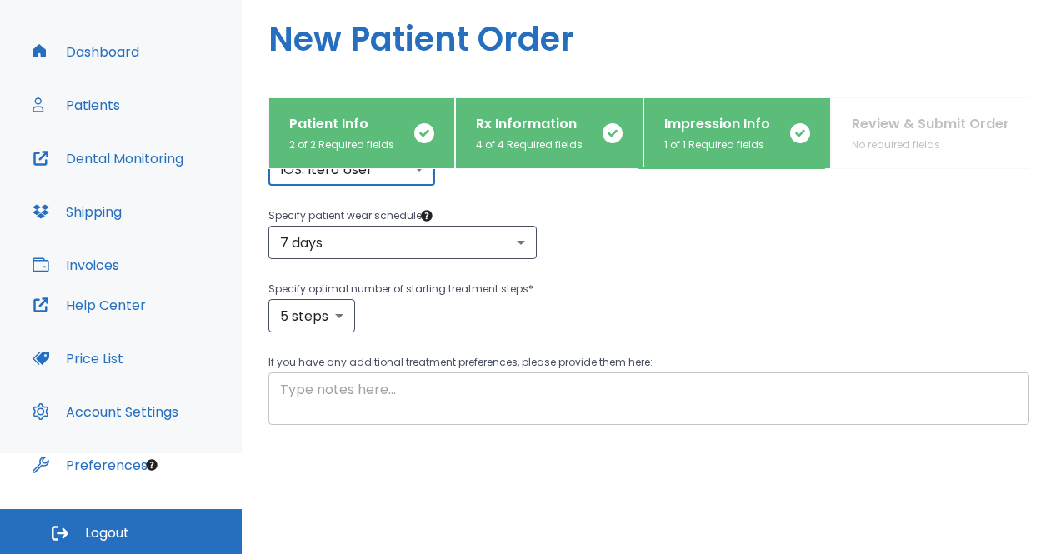
scroll to position [327, 0]
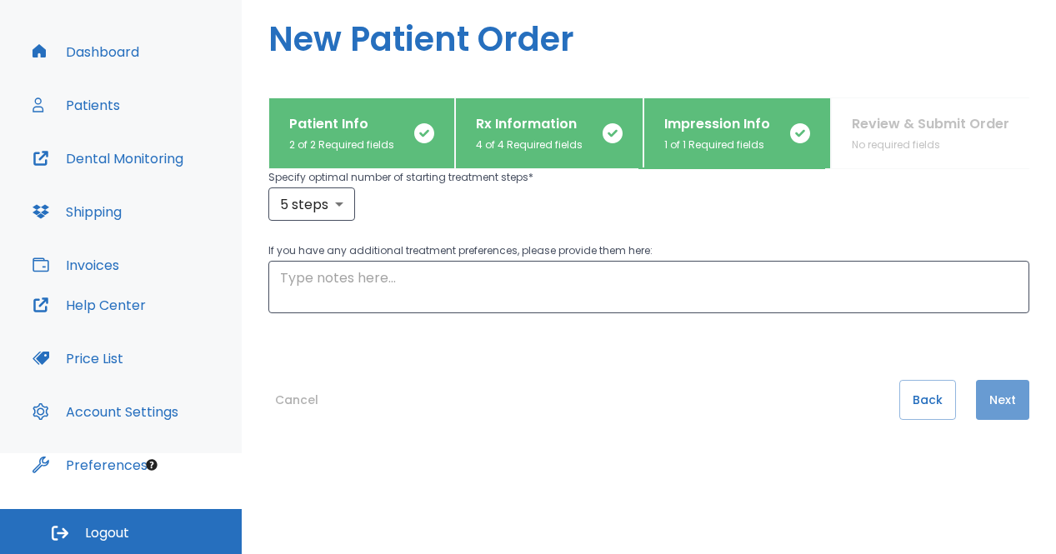
click at [990, 394] on button "Next" at bounding box center [1002, 400] width 53 height 40
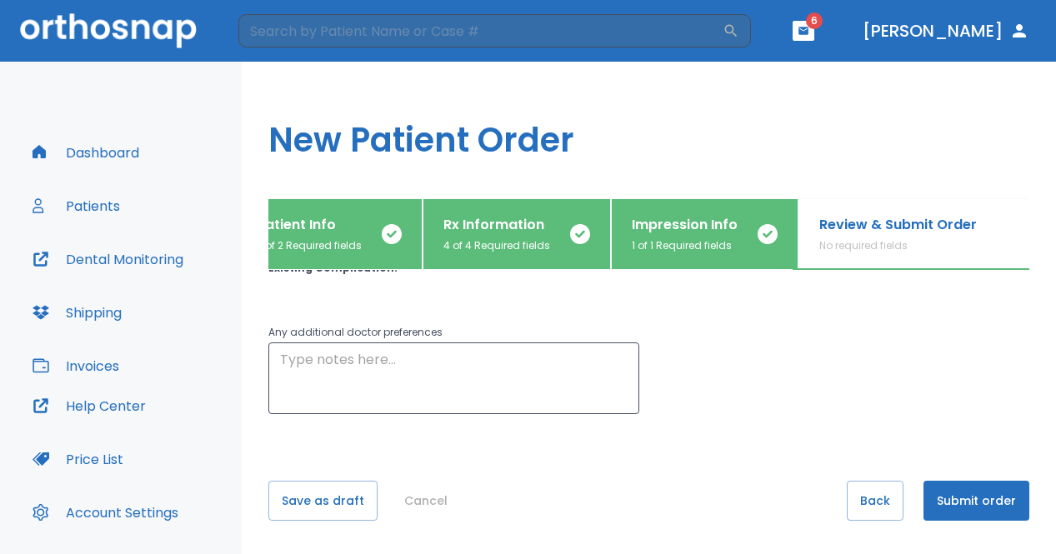
scroll to position [101, 0]
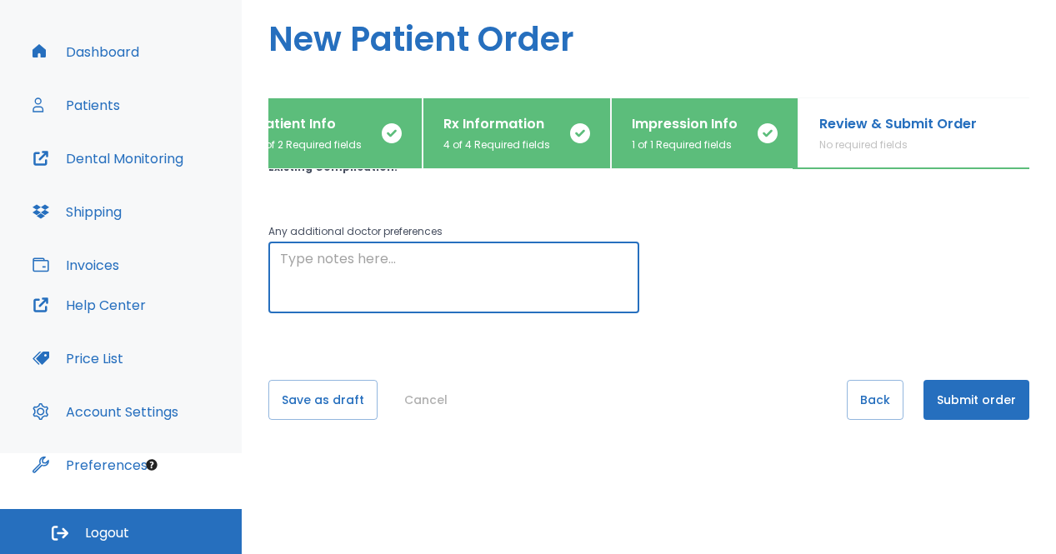
click at [523, 268] on textarea at bounding box center [454, 278] width 348 height 58
type textarea "My son - [PERSON_NAME]"
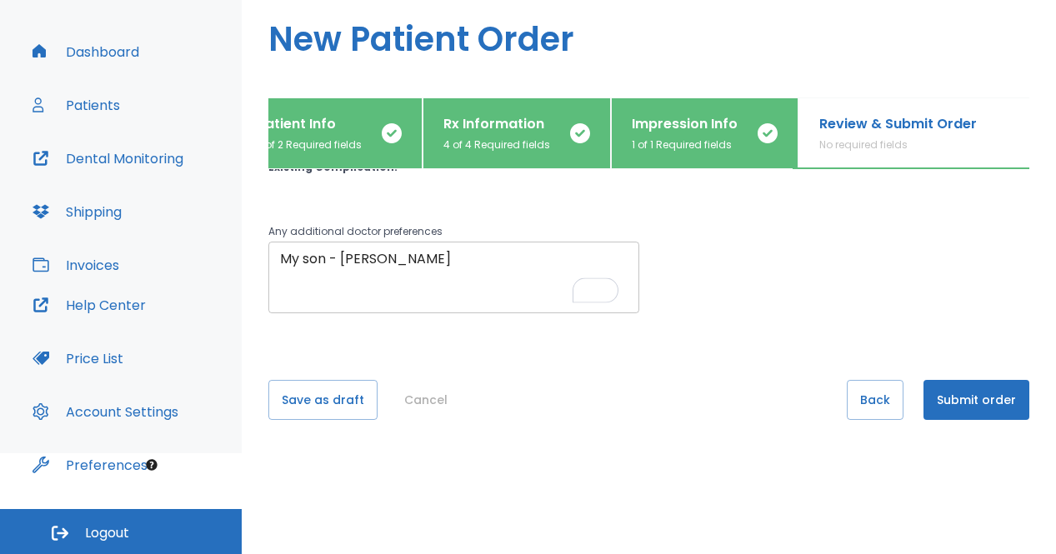
click at [278, 263] on div "My son - [PERSON_NAME] x ​" at bounding box center [453, 278] width 371 height 72
click at [279, 258] on div "My son - [PERSON_NAME] x ​" at bounding box center [453, 278] width 371 height 72
click at [957, 398] on button "Submit order" at bounding box center [976, 400] width 106 height 40
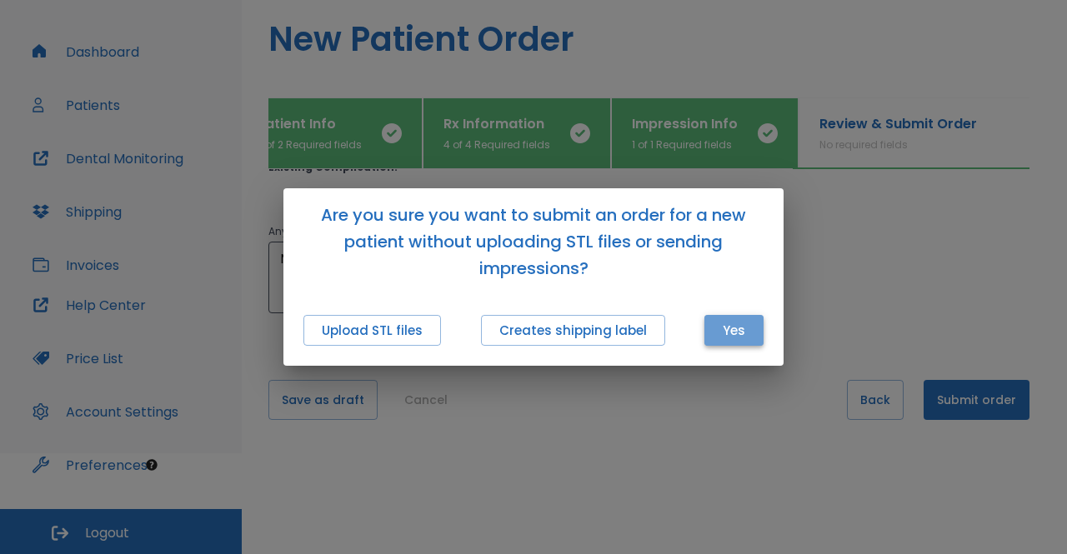
click at [728, 330] on button "Yes" at bounding box center [733, 330] width 59 height 31
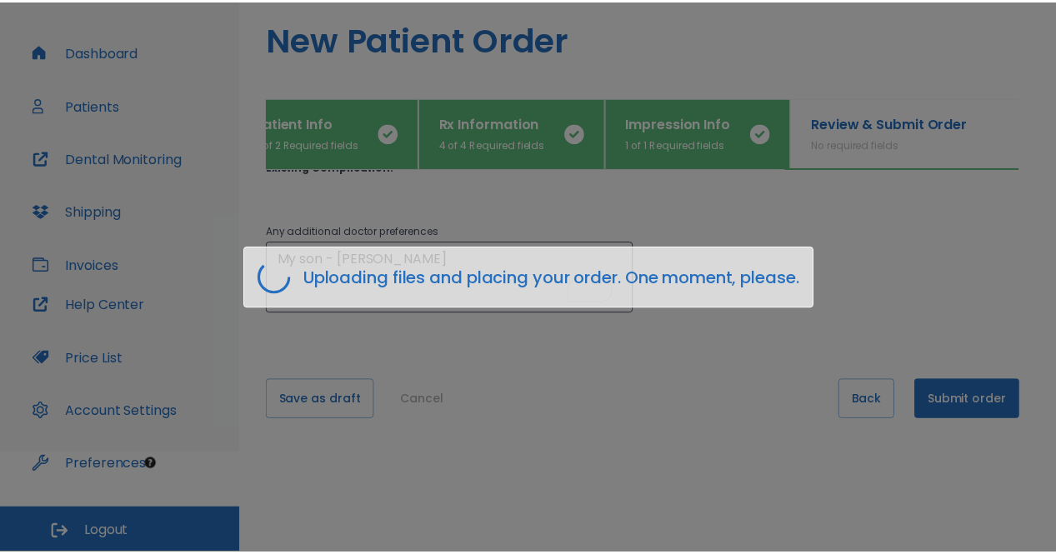
scroll to position [0, 22]
